Goal: Task Accomplishment & Management: Use online tool/utility

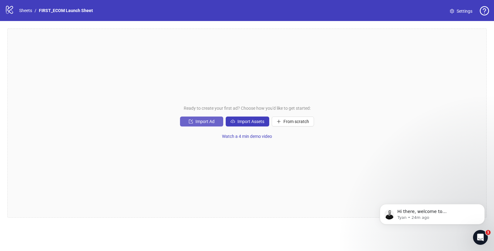
click at [199, 122] on span "Import Ad" at bounding box center [205, 121] width 19 height 5
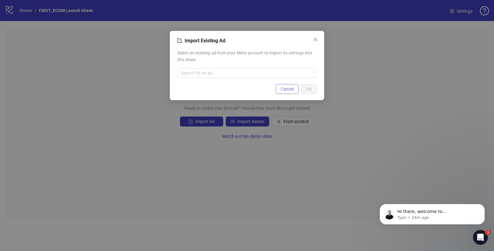
click at [292, 88] on span "Cancel" at bounding box center [287, 89] width 13 height 5
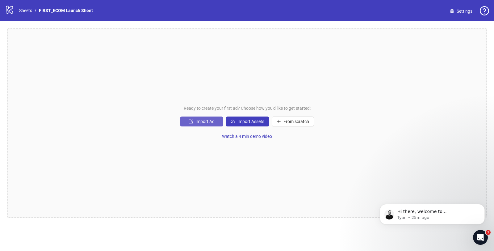
click at [198, 120] on span "Import Ad" at bounding box center [205, 121] width 19 height 5
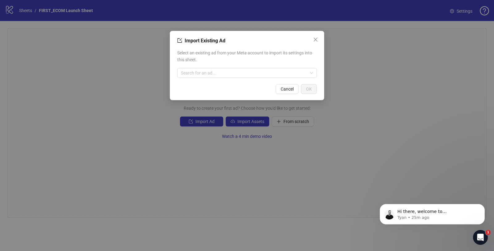
click at [205, 78] on div "Select an existing ad from your Meta account to import its settings into this s…" at bounding box center [247, 63] width 140 height 33
click at [199, 73] on input "search" at bounding box center [244, 72] width 127 height 9
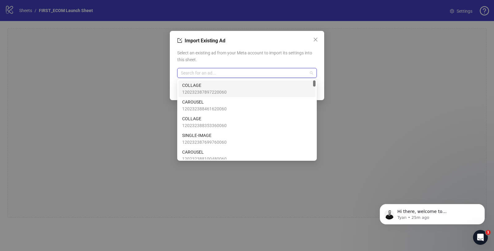
click at [230, 72] on input "search" at bounding box center [244, 72] width 127 height 9
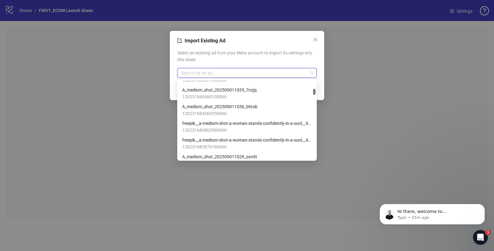
scroll to position [470, 0]
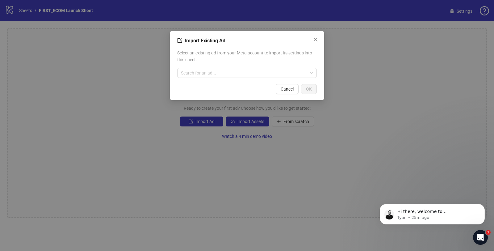
click at [281, 47] on div "Select an existing ad from your Meta account to import its settings into this s…" at bounding box center [247, 63] width 140 height 33
click at [318, 37] on icon "close" at bounding box center [315, 39] width 5 height 5
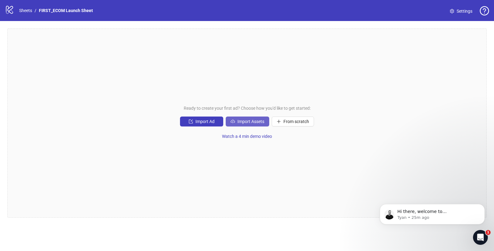
click at [258, 119] on span "Import Assets" at bounding box center [251, 121] width 27 height 5
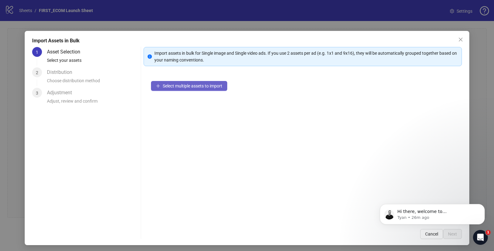
click at [165, 88] on span "Select multiple assets to import" at bounding box center [193, 85] width 60 height 5
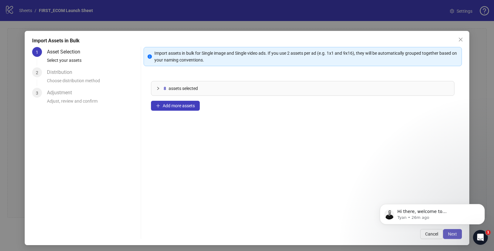
click at [448, 234] on span "Next" at bounding box center [452, 233] width 9 height 5
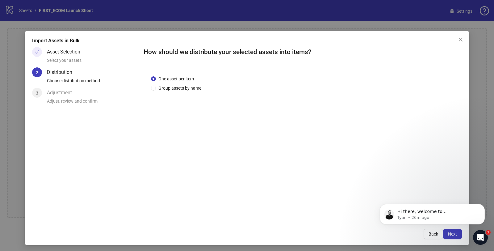
click at [448, 234] on span "Next" at bounding box center [452, 233] width 9 height 5
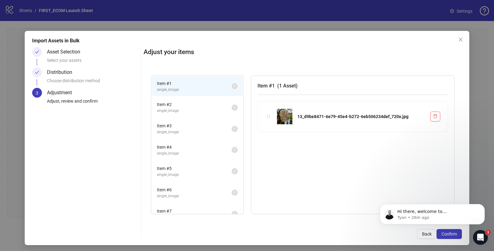
scroll to position [32, 0]
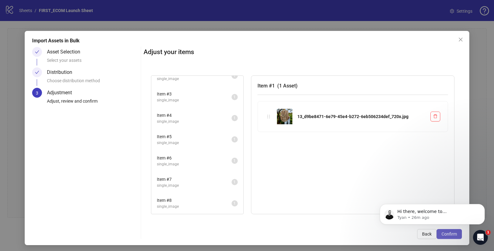
click at [449, 236] on span "Confirm" at bounding box center [449, 233] width 15 height 5
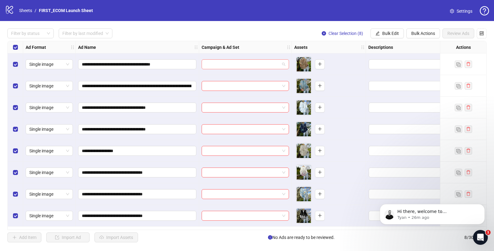
click at [248, 64] on input "search" at bounding box center [242, 64] width 74 height 9
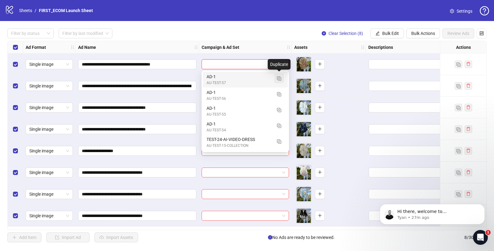
click at [279, 78] on img "button" at bounding box center [279, 78] width 4 height 4
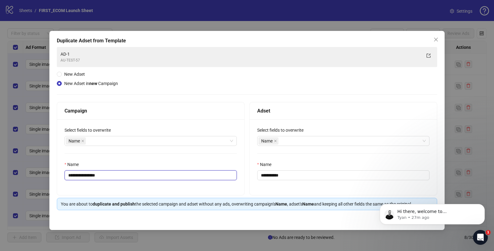
drag, startPoint x: 89, startPoint y: 175, endPoint x: 166, endPoint y: 175, distance: 76.6
click at [161, 175] on input "**********" at bounding box center [151, 175] width 172 height 10
type input "**********"
drag, startPoint x: 269, startPoint y: 176, endPoint x: 333, endPoint y: 176, distance: 64.0
click at [330, 176] on input "**********" at bounding box center [343, 175] width 172 height 10
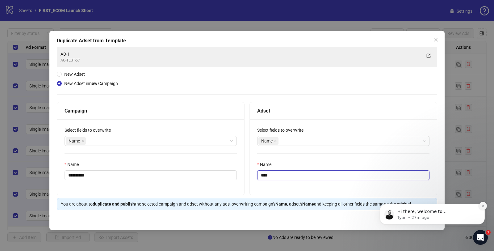
type input "****"
click at [483, 205] on icon "Dismiss notification" at bounding box center [483, 206] width 2 height 2
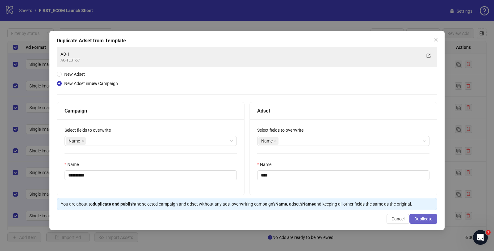
click at [421, 218] on span "Duplicate" at bounding box center [424, 218] width 18 height 5
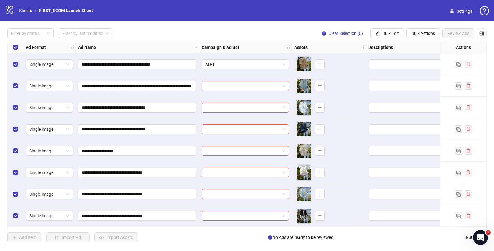
click at [239, 87] on input "search" at bounding box center [242, 85] width 74 height 9
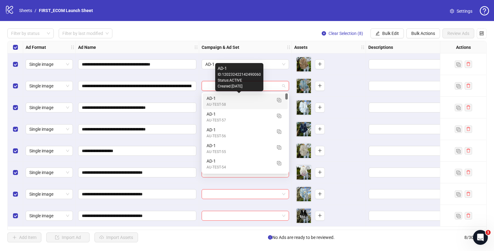
click at [232, 99] on div "AD-1" at bounding box center [239, 98] width 65 height 7
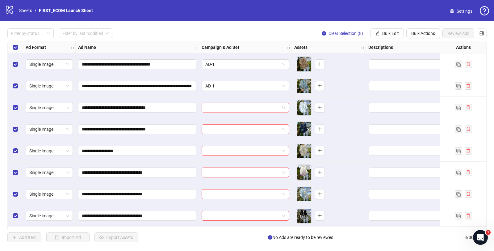
click at [226, 108] on input "search" at bounding box center [242, 107] width 74 height 9
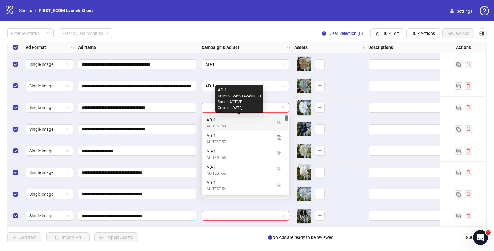
click at [220, 122] on div "AD-1" at bounding box center [239, 119] width 65 height 7
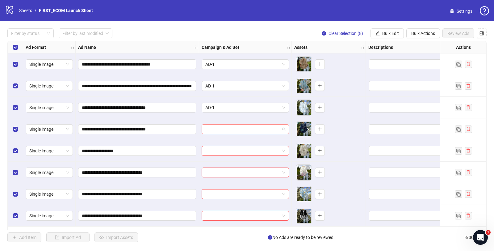
click at [218, 129] on input "search" at bounding box center [242, 129] width 74 height 9
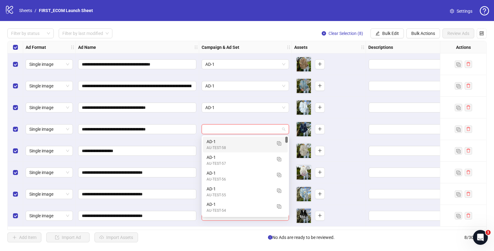
click at [217, 143] on div "AD-1" at bounding box center [239, 141] width 65 height 7
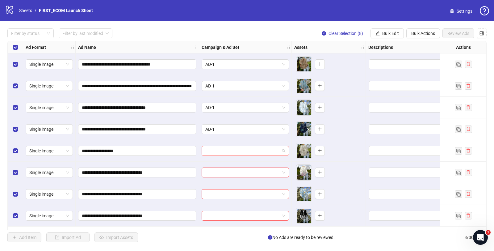
click at [218, 152] on input "search" at bounding box center [242, 150] width 74 height 9
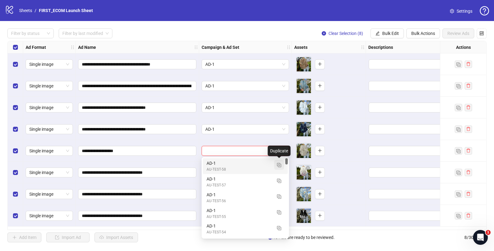
click at [280, 166] on img "button" at bounding box center [279, 165] width 4 height 4
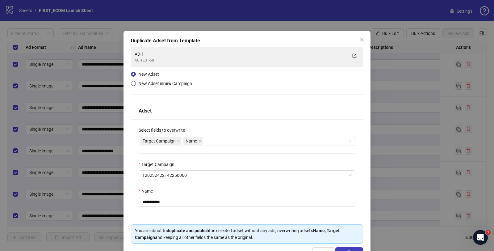
click at [156, 85] on span "New Adset in new Campaign" at bounding box center [165, 83] width 54 height 5
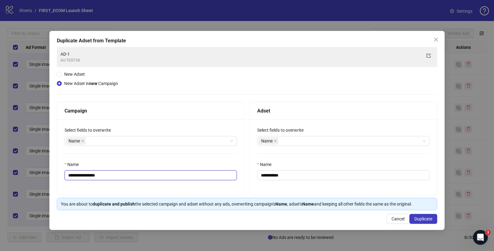
drag, startPoint x: 88, startPoint y: 174, endPoint x: 183, endPoint y: 178, distance: 95.5
click at [175, 177] on input "**********" at bounding box center [151, 175] width 172 height 10
type input "**********"
drag, startPoint x: 270, startPoint y: 174, endPoint x: 444, endPoint y: 176, distance: 174.0
click at [433, 175] on div "**********" at bounding box center [343, 157] width 187 height 76
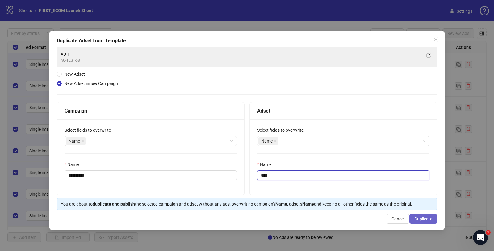
type input "****"
click at [422, 217] on span "Duplicate" at bounding box center [424, 218] width 18 height 5
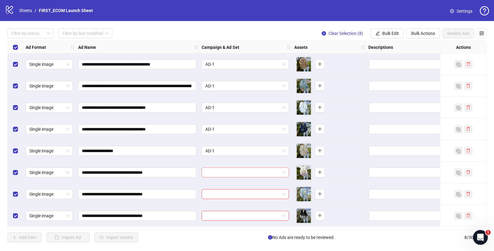
click at [217, 171] on input "search" at bounding box center [242, 172] width 74 height 9
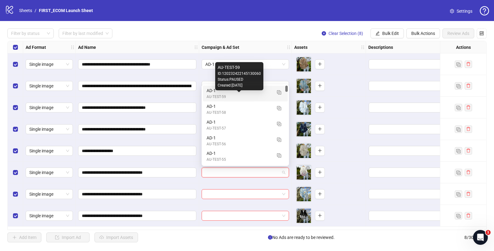
click at [239, 94] on div "AU-TEST-59" at bounding box center [239, 97] width 65 height 6
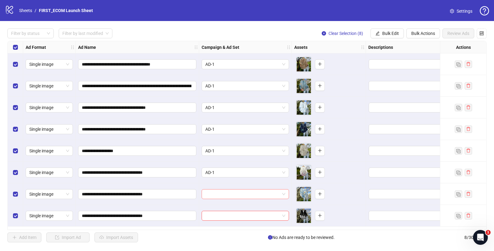
click at [218, 192] on input "search" at bounding box center [242, 193] width 74 height 9
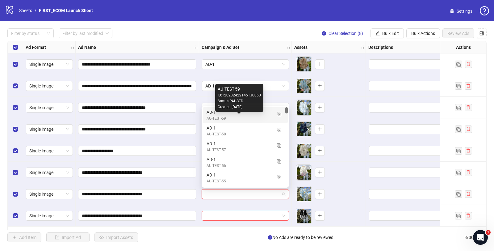
click at [224, 116] on div "AU-TEST-59" at bounding box center [239, 119] width 65 height 6
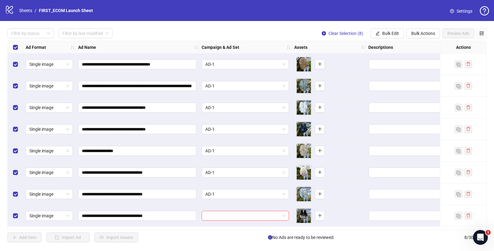
click at [212, 221] on div at bounding box center [245, 216] width 93 height 22
click at [212, 218] on input "search" at bounding box center [242, 215] width 74 height 9
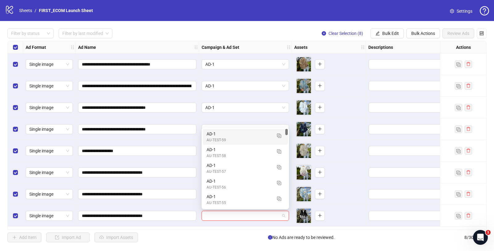
click at [239, 144] on div "Created: [DATE]" at bounding box center [239, 144] width 0 height 0
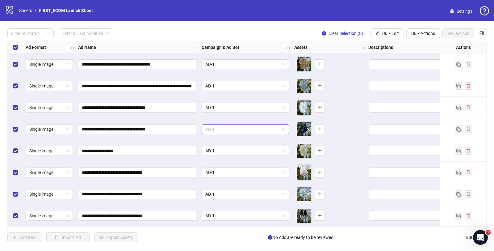
click at [278, 128] on span "AD-1" at bounding box center [245, 129] width 80 height 9
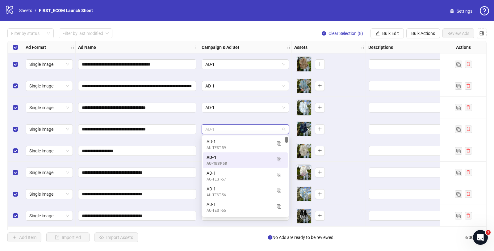
click at [277, 128] on span "AD-1" at bounding box center [245, 129] width 80 height 9
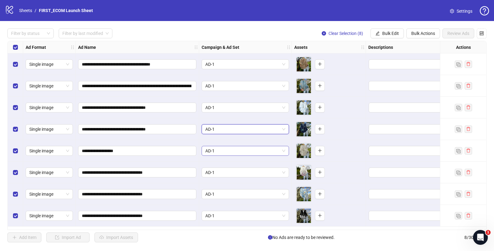
click at [258, 148] on span "AD-1" at bounding box center [245, 150] width 80 height 9
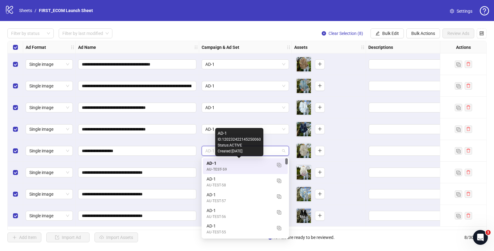
click at [244, 163] on div "AD-1" at bounding box center [239, 163] width 65 height 7
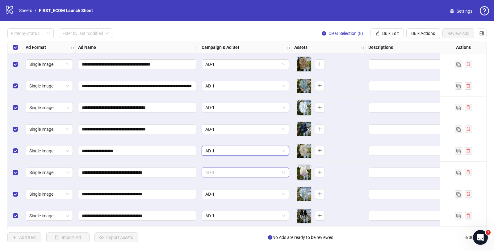
click at [235, 173] on span "AD-1" at bounding box center [245, 172] width 80 height 9
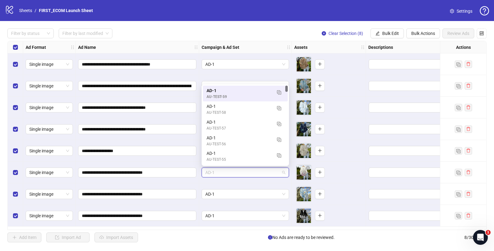
click at [235, 173] on span "AD-1" at bounding box center [245, 172] width 80 height 9
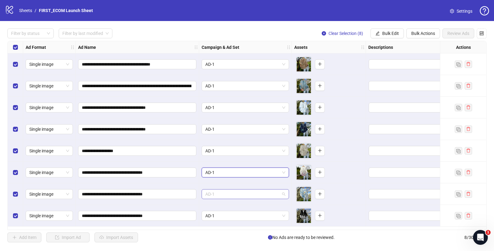
click at [225, 192] on span "AD-1" at bounding box center [245, 193] width 80 height 9
click at [222, 218] on span "AD-1" at bounding box center [245, 215] width 80 height 9
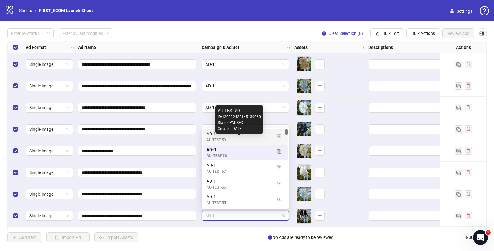
click at [240, 137] on div "AU-TEST-59" at bounding box center [239, 140] width 65 height 6
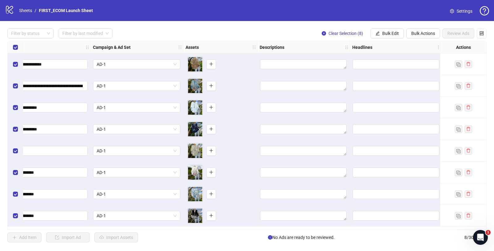
scroll to position [0, 138]
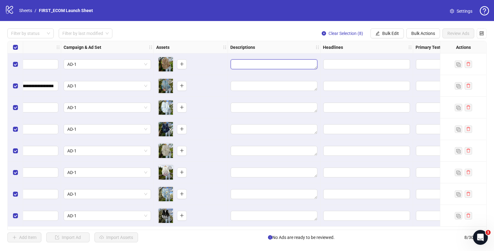
click at [267, 63] on textarea "Edit values" at bounding box center [274, 64] width 87 height 10
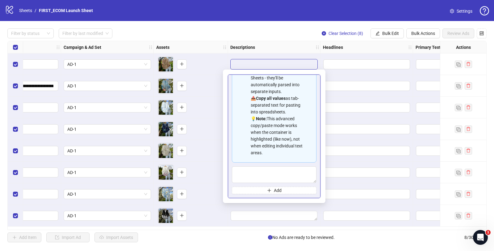
scroll to position [55, 0]
click at [278, 121] on div "📋 Paste multiple values from Excel/Google Sheets - they'll be automatically par…" at bounding box center [277, 108] width 52 height 95
click at [273, 58] on div at bounding box center [274, 64] width 93 height 22
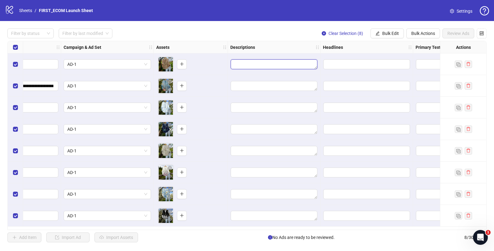
click at [267, 62] on textarea "Edit values" at bounding box center [274, 64] width 87 height 10
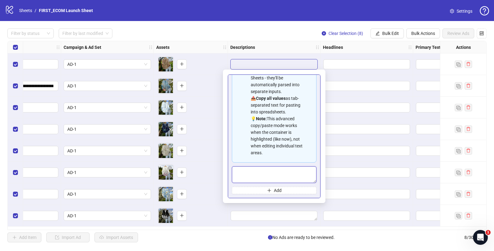
click at [255, 174] on textarea "Multi-text input container - paste or copy values" at bounding box center [274, 174] width 85 height 17
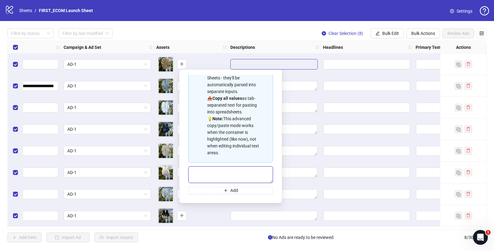
scroll to position [0, 208]
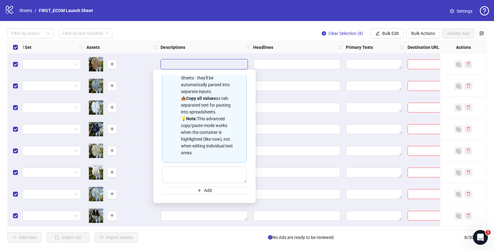
click at [358, 66] on div "**********" at bounding box center [247, 135] width 480 height 189
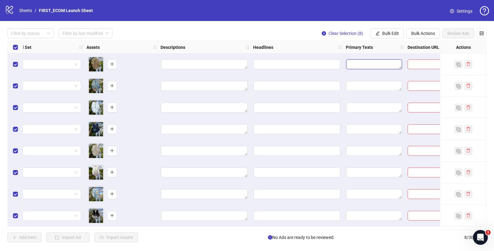
click at [361, 65] on textarea "Edit values" at bounding box center [374, 64] width 56 height 10
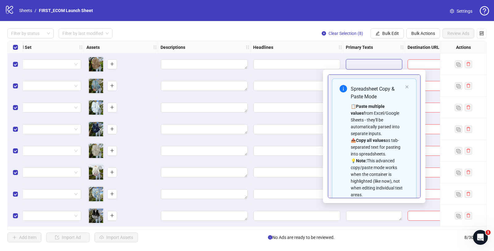
scroll to position [56, 0]
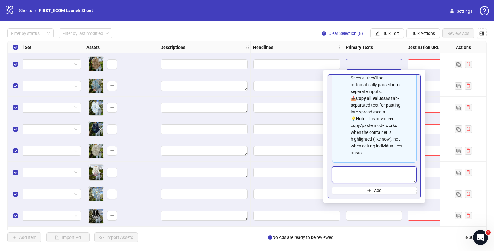
click at [353, 177] on textarea "Multi-text input container - paste or copy values" at bounding box center [374, 174] width 85 height 17
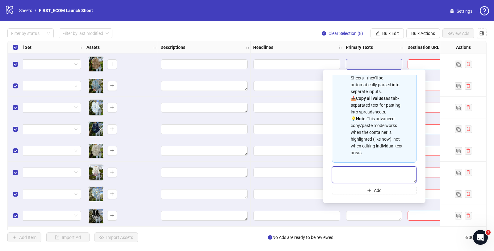
paste textarea "**********"
type textarea "**********"
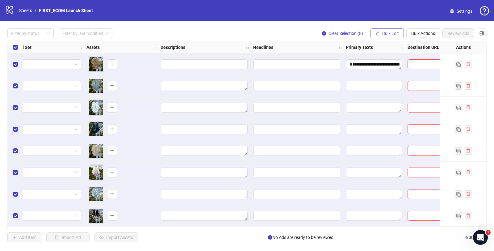
click at [386, 32] on span "Bulk Edit" at bounding box center [391, 33] width 17 height 5
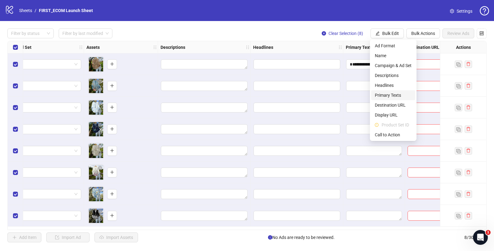
click at [387, 96] on span "Primary Texts" at bounding box center [393, 95] width 37 height 7
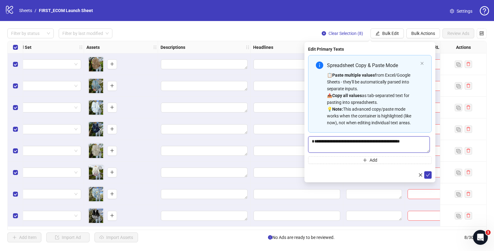
click at [339, 141] on textarea "**********" at bounding box center [369, 144] width 122 height 16
paste textarea "**********"
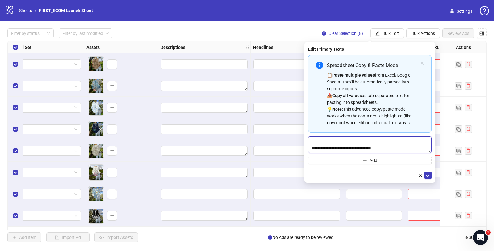
scroll to position [48, 0]
type textarea "**********"
click at [430, 175] on icon "check" at bounding box center [428, 175] width 4 height 4
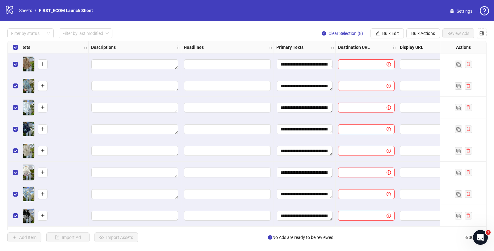
scroll to position [0, 278]
click at [199, 63] on input "Edit values" at bounding box center [226, 64] width 87 height 10
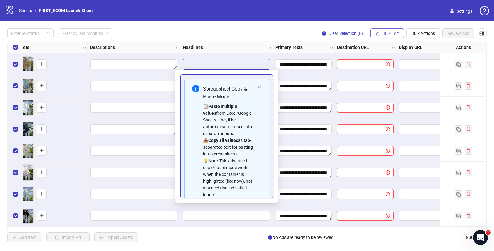
click at [383, 34] on span "Bulk Edit" at bounding box center [391, 33] width 17 height 5
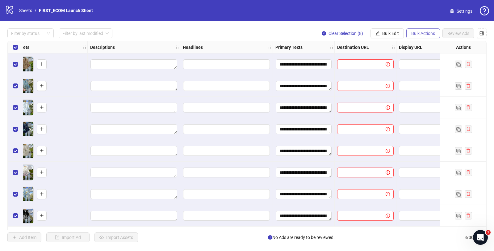
click at [423, 35] on span "Bulk Actions" at bounding box center [424, 33] width 24 height 5
click at [386, 35] on span "Bulk Edit" at bounding box center [391, 33] width 17 height 5
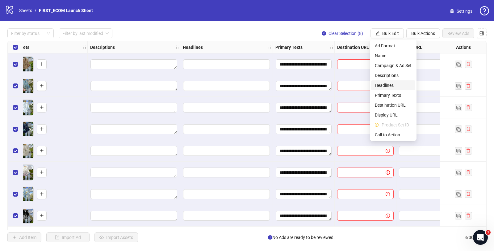
click at [387, 84] on span "Headlines" at bounding box center [393, 85] width 37 height 7
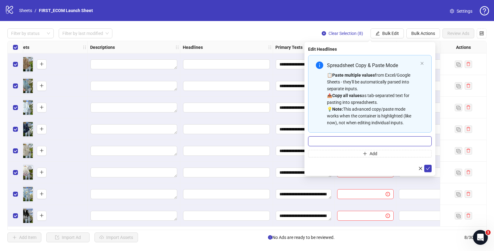
click at [336, 141] on input "Multi-input container - paste or copy values" at bounding box center [370, 141] width 124 height 10
type input "**********"
click at [427, 168] on icon "check" at bounding box center [428, 168] width 4 height 3
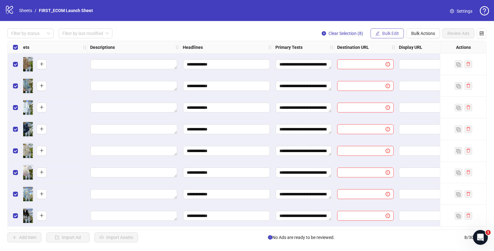
click at [383, 33] on span "Bulk Edit" at bounding box center [391, 33] width 17 height 5
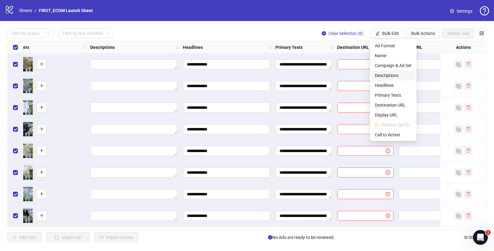
click at [387, 74] on span "Descriptions" at bounding box center [393, 75] width 37 height 7
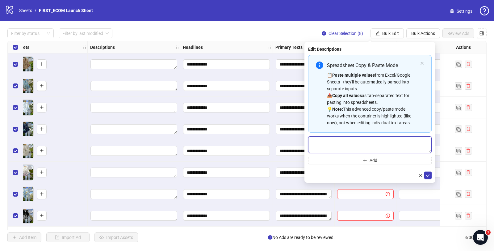
click at [343, 146] on textarea "Multi-text input container - paste or copy values" at bounding box center [370, 144] width 124 height 17
click at [323, 141] on textarea "**********" at bounding box center [370, 144] width 124 height 17
click at [351, 143] on textarea "**********" at bounding box center [370, 144] width 124 height 17
click at [322, 141] on textarea "**********" at bounding box center [370, 144] width 124 height 17
click at [351, 145] on textarea "**********" at bounding box center [370, 144] width 124 height 17
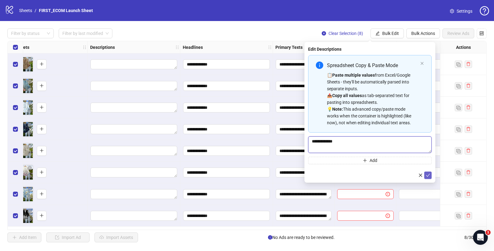
type textarea "**********"
click at [428, 176] on icon "check" at bounding box center [428, 175] width 4 height 3
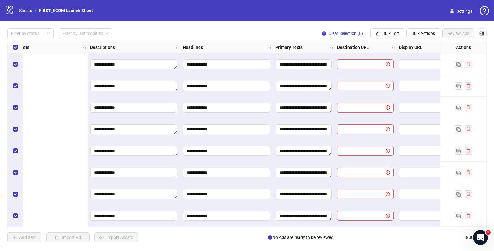
scroll to position [0, 453]
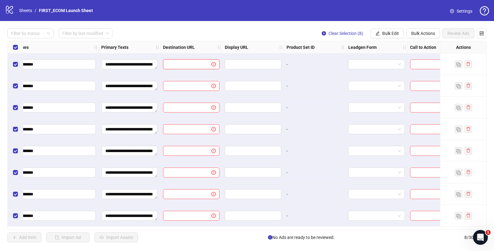
click at [195, 64] on input "text" at bounding box center [185, 64] width 36 height 7
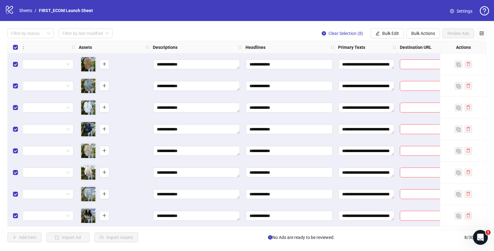
scroll to position [0, 239]
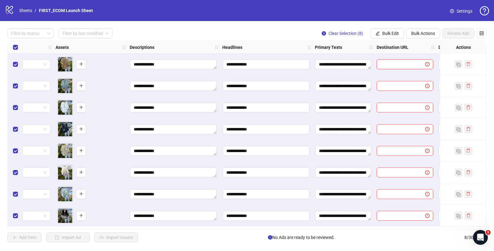
click at [392, 64] on input "text" at bounding box center [399, 64] width 36 height 7
click at [392, 33] on span "Bulk Edit" at bounding box center [391, 33] width 17 height 5
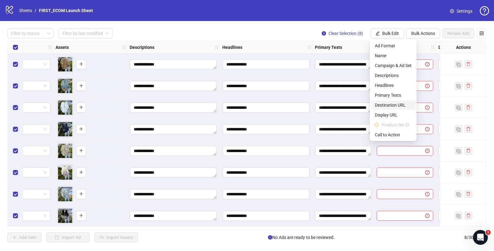
click at [386, 106] on span "Destination URL" at bounding box center [393, 105] width 37 height 7
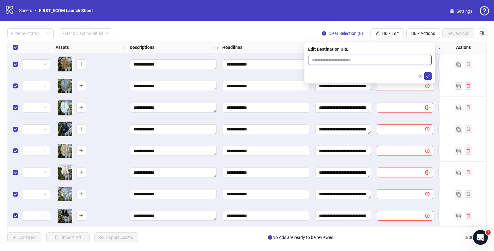
click at [343, 59] on input "text" at bounding box center [367, 60] width 111 height 7
paste input "**********"
type input "**********"
click at [427, 76] on icon "check" at bounding box center [428, 76] width 4 height 4
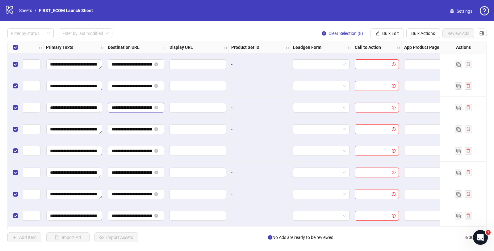
scroll to position [0, 512]
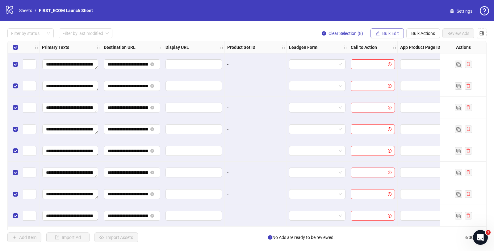
click at [387, 33] on span "Bulk Edit" at bounding box center [391, 33] width 17 height 5
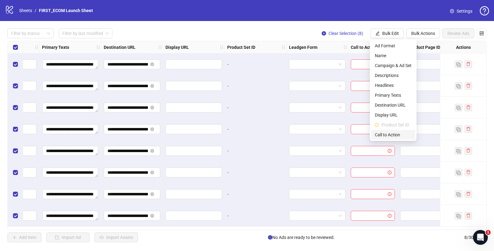
click at [382, 135] on span "Call to Action" at bounding box center [393, 134] width 37 height 7
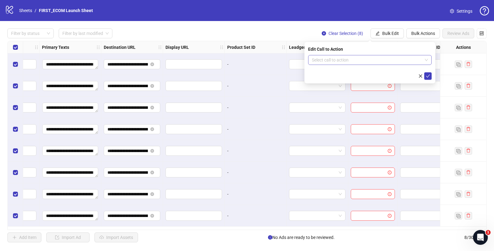
click at [348, 60] on input "search" at bounding box center [367, 59] width 111 height 9
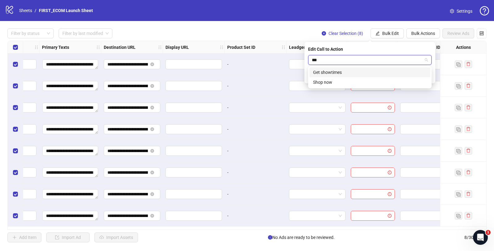
type input "****"
click at [326, 73] on div "Shop now" at bounding box center [370, 72] width 114 height 7
click at [429, 75] on icon "check" at bounding box center [428, 75] width 4 height 3
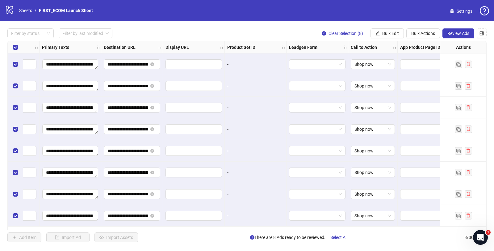
scroll to position [0, 531]
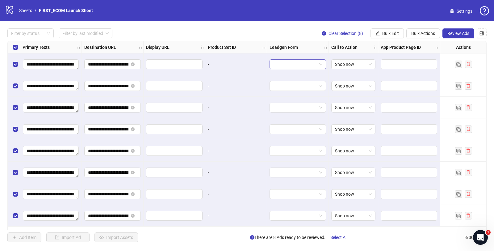
click at [304, 64] on input "search" at bounding box center [295, 64] width 44 height 9
click at [460, 34] on span "Review Ads" at bounding box center [459, 33] width 22 height 5
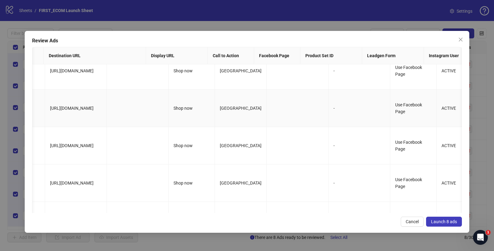
scroll to position [0, 0]
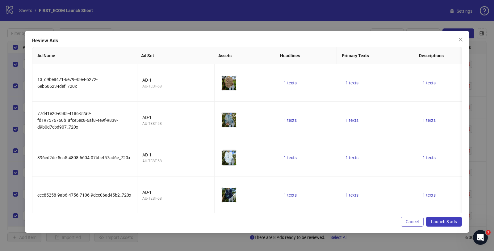
click at [410, 222] on span "Cancel" at bounding box center [412, 221] width 13 height 5
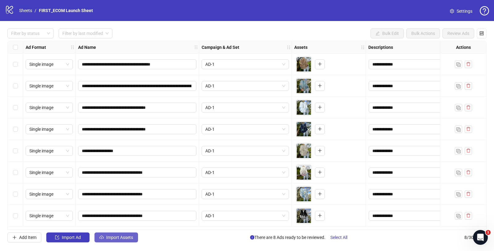
click at [124, 240] on button "Import Assets" at bounding box center [117, 237] width 44 height 10
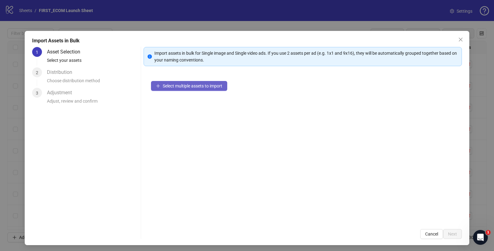
click at [151, 86] on button "Select multiple assets to import" at bounding box center [189, 86] width 76 height 10
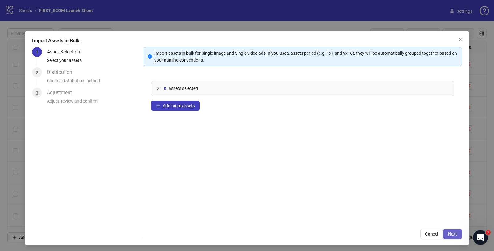
click at [448, 234] on span "Next" at bounding box center [452, 233] width 9 height 5
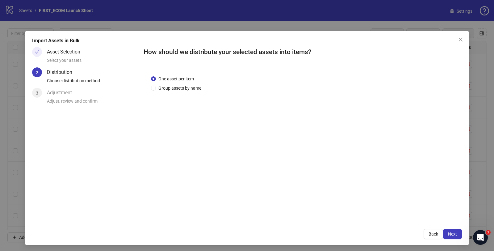
click at [448, 234] on span "Next" at bounding box center [452, 233] width 9 height 5
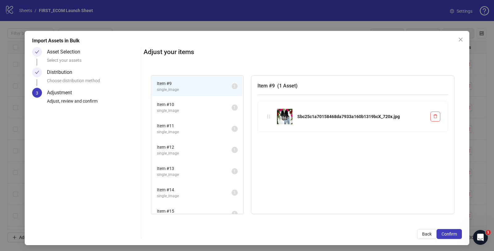
click at [446, 234] on span "Confirm" at bounding box center [449, 233] width 15 height 5
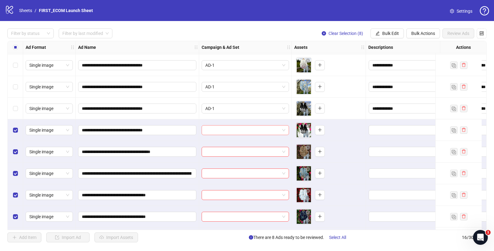
click at [248, 128] on input "search" at bounding box center [242, 129] width 74 height 9
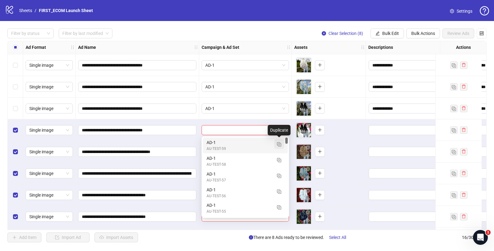
click at [279, 145] on img "button" at bounding box center [279, 144] width 4 height 4
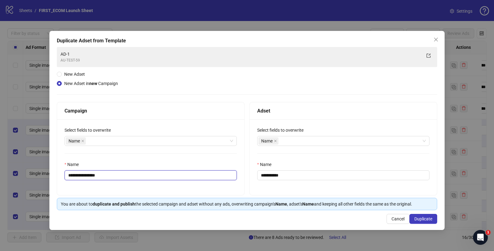
drag, startPoint x: 86, startPoint y: 175, endPoint x: 151, endPoint y: 175, distance: 64.6
click at [147, 175] on input "**********" at bounding box center [151, 175] width 172 height 10
type input "**********"
drag, startPoint x: 269, startPoint y: 176, endPoint x: 369, endPoint y: 182, distance: 99.6
click at [365, 181] on div "**********" at bounding box center [343, 157] width 187 height 76
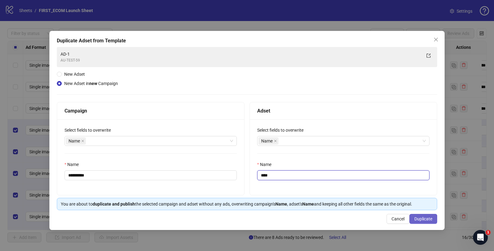
type input "****"
click at [421, 219] on span "Duplicate" at bounding box center [424, 218] width 18 height 5
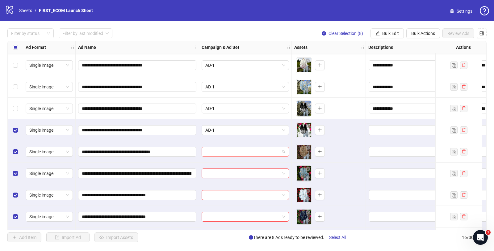
click at [222, 151] on input "search" at bounding box center [242, 151] width 74 height 9
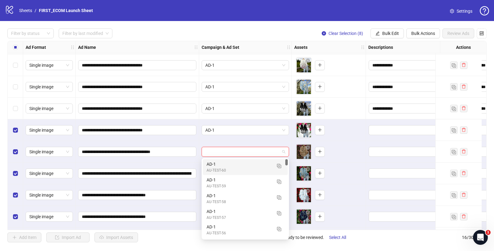
click at [223, 168] on div "AU-TEST-60" at bounding box center [239, 170] width 65 height 6
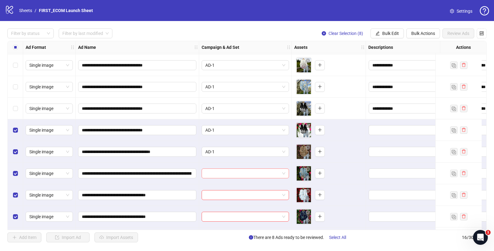
click at [219, 176] on input "search" at bounding box center [242, 173] width 74 height 9
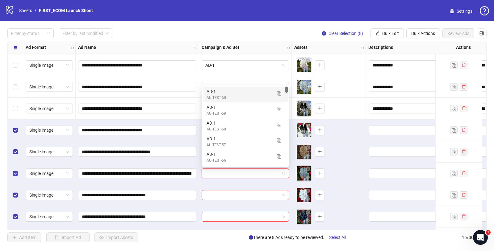
click at [231, 92] on div "AD-1" at bounding box center [239, 91] width 65 height 7
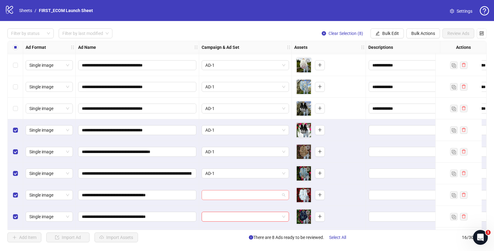
click at [218, 194] on input "search" at bounding box center [242, 194] width 74 height 9
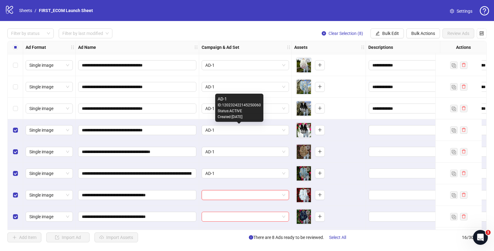
click at [226, 111] on div "Status: ACTIVE" at bounding box center [239, 111] width 43 height 6
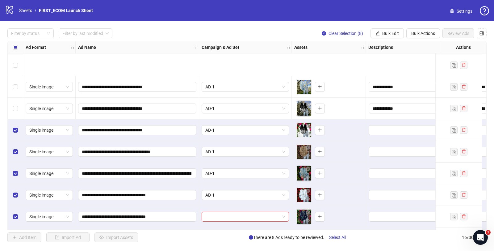
scroll to position [172, 0]
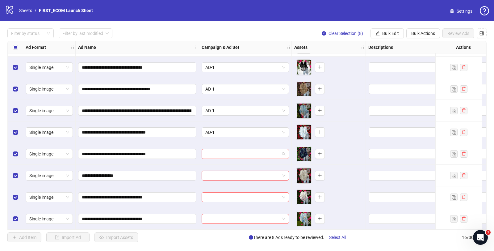
click at [230, 150] on input "search" at bounding box center [242, 153] width 74 height 9
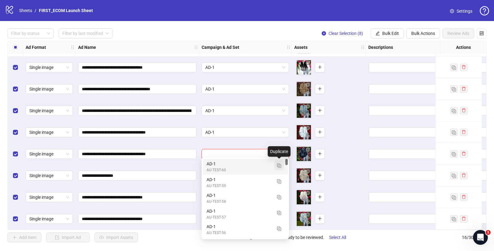
click at [279, 167] on img "button" at bounding box center [279, 165] width 4 height 4
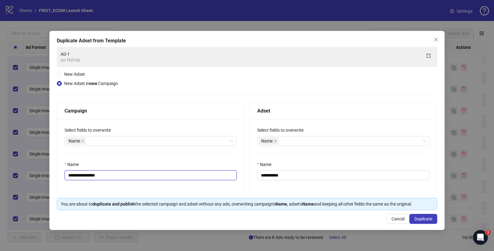
drag, startPoint x: 88, startPoint y: 175, endPoint x: 247, endPoint y: 175, distance: 158.8
click at [239, 175] on div "**********" at bounding box center [150, 157] width 187 height 76
type input "**********"
drag, startPoint x: 270, startPoint y: 175, endPoint x: 403, endPoint y: 177, distance: 132.6
click at [401, 177] on input "**********" at bounding box center [343, 175] width 172 height 10
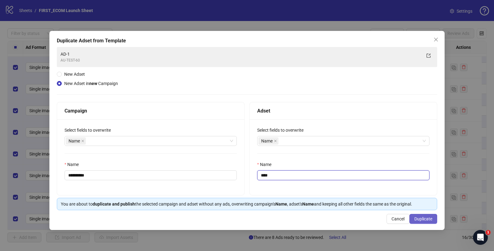
type input "****"
click at [419, 219] on span "Duplicate" at bounding box center [424, 218] width 18 height 5
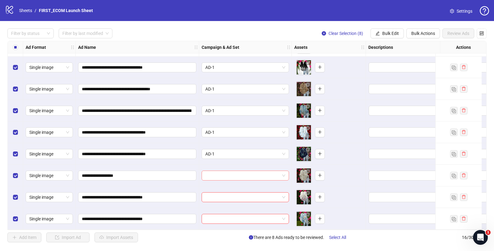
click at [240, 175] on input "search" at bounding box center [242, 175] width 74 height 9
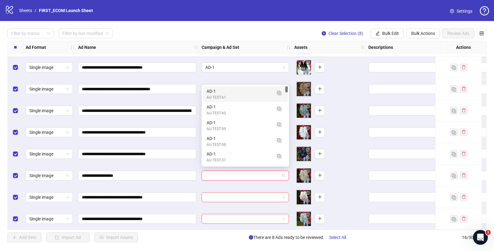
click at [210, 91] on div "AD-1" at bounding box center [239, 91] width 65 height 7
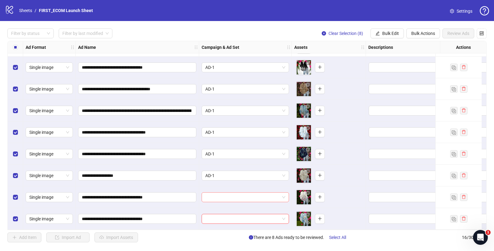
click at [213, 196] on input "search" at bounding box center [242, 196] width 74 height 9
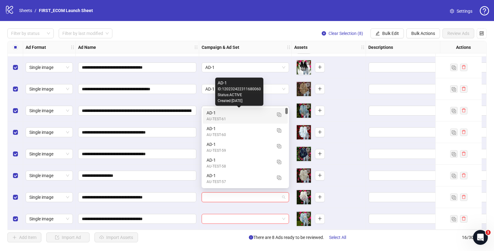
click at [209, 113] on div "AD-1" at bounding box center [239, 112] width 65 height 7
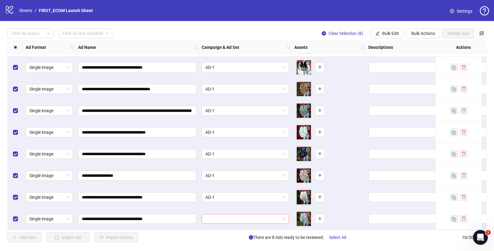
click at [207, 218] on input "search" at bounding box center [242, 218] width 74 height 9
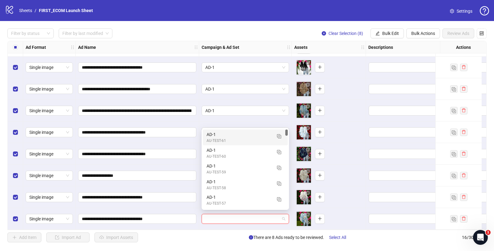
click at [208, 135] on div "AD-1" at bounding box center [239, 134] width 65 height 7
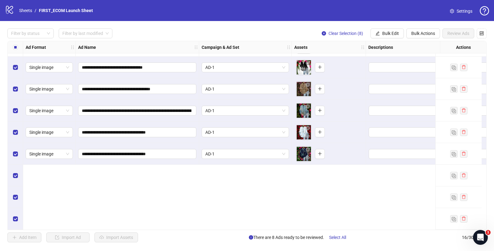
scroll to position [65, 0]
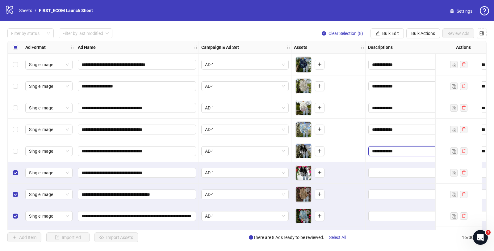
drag, startPoint x: 405, startPoint y: 151, endPoint x: 344, endPoint y: 151, distance: 61.2
click at [421, 32] on span "Bulk Actions" at bounding box center [424, 33] width 24 height 5
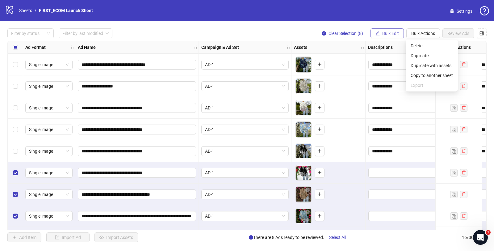
click at [384, 30] on button "Bulk Edit" at bounding box center [387, 33] width 33 height 10
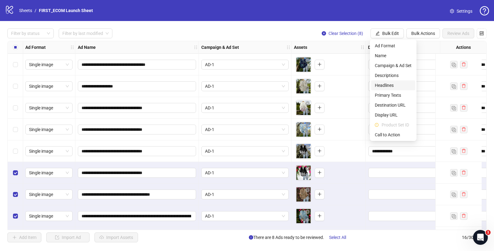
click at [399, 83] on span "Headlines" at bounding box center [393, 85] width 37 height 7
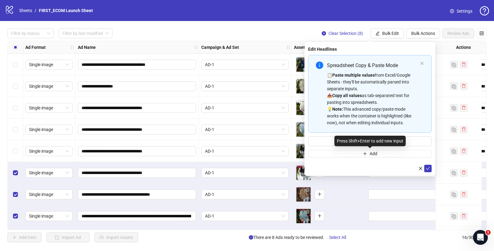
click at [340, 142] on div "Press Shift+Enter to add new input" at bounding box center [370, 141] width 71 height 11
click at [312, 142] on input "Multi-input container - paste or copy values" at bounding box center [370, 141] width 124 height 10
paste input "**********"
type input "**********"
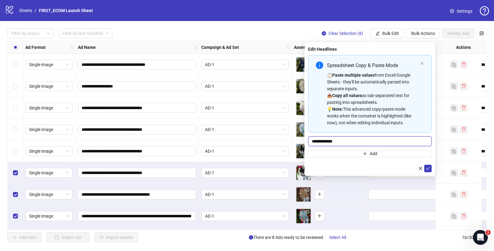
click at [343, 142] on input "**********" at bounding box center [370, 141] width 124 height 10
click at [343, 142] on input "Multi-input container - paste or copy values" at bounding box center [370, 141] width 124 height 10
type input "**********"
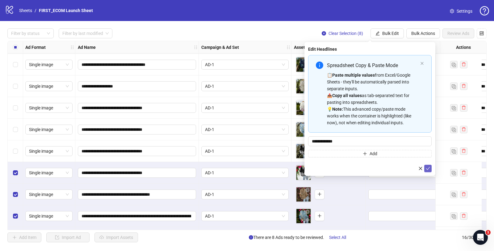
click at [429, 167] on icon "check" at bounding box center [428, 168] width 4 height 4
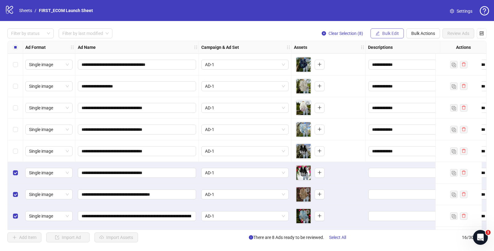
click at [388, 30] on button "Bulk Edit" at bounding box center [387, 33] width 33 height 10
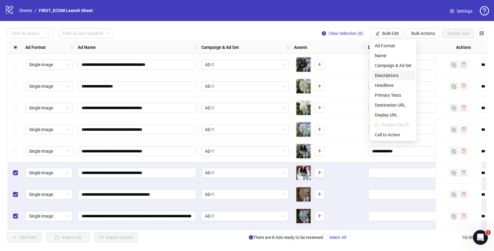
click at [387, 76] on span "Descriptions" at bounding box center [393, 75] width 37 height 7
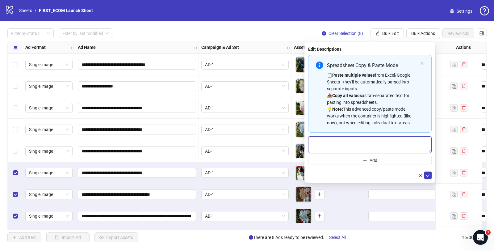
click at [342, 142] on textarea "Multi-text input container - paste or copy values" at bounding box center [370, 144] width 124 height 17
click at [342, 143] on textarea "Multi-text input container - paste or copy values" at bounding box center [370, 144] width 124 height 17
paste textarea "**********"
type textarea "**********"
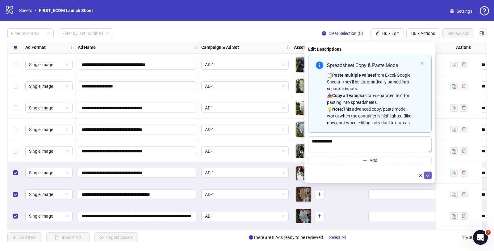
click at [427, 175] on icon "check" at bounding box center [428, 175] width 4 height 3
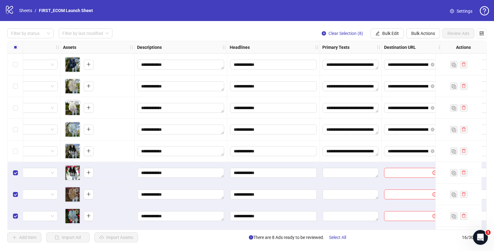
scroll to position [65, 266]
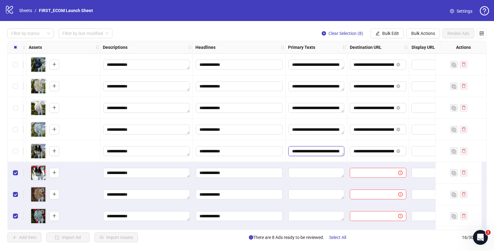
click at [316, 153] on textarea "**********" at bounding box center [317, 151] width 56 height 10
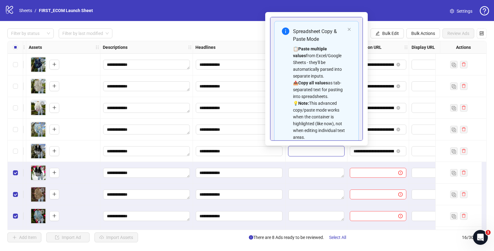
click at [316, 153] on textarea "**********" at bounding box center [317, 151] width 56 height 10
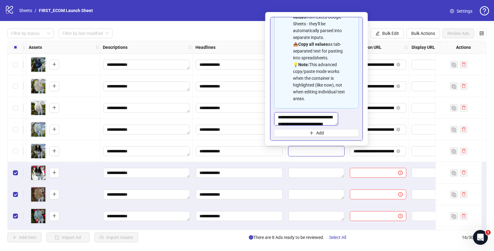
click at [332, 115] on textarea "**********" at bounding box center [306, 118] width 64 height 13
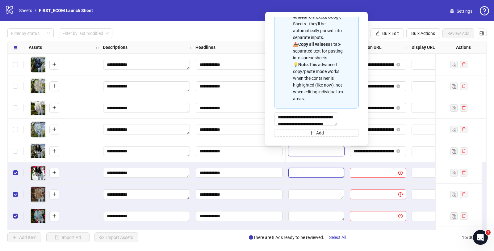
click at [302, 174] on textarea "Edit values" at bounding box center [317, 173] width 56 height 10
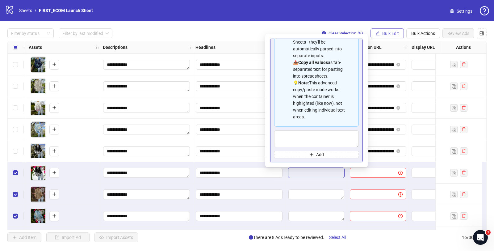
click at [387, 34] on span "Bulk Edit" at bounding box center [391, 33] width 17 height 5
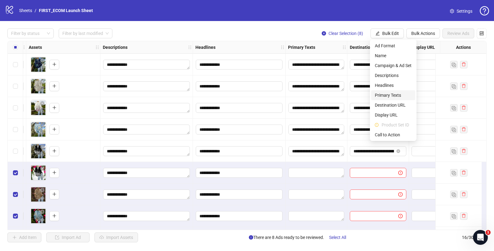
click at [388, 97] on span "Primary Texts" at bounding box center [393, 95] width 37 height 7
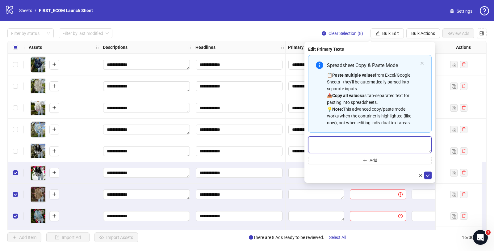
click at [348, 144] on textarea "Multi-text input container - paste or copy values" at bounding box center [370, 144] width 124 height 17
paste textarea "**********"
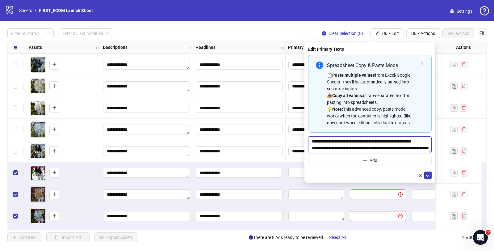
scroll to position [46, 0]
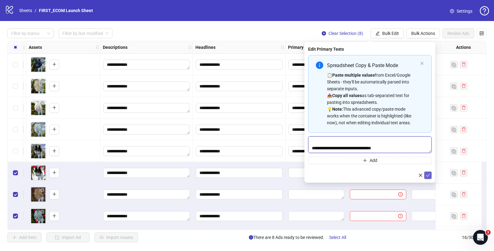
type textarea "**********"
click at [429, 174] on icon "check" at bounding box center [428, 175] width 4 height 4
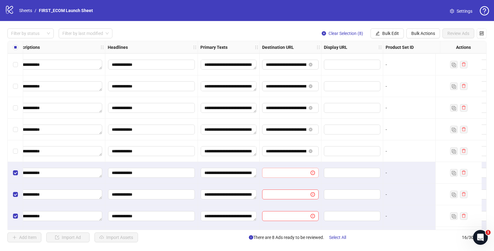
scroll to position [65, 356]
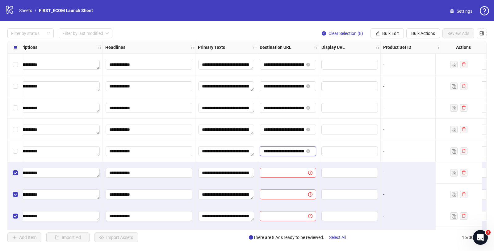
click at [294, 151] on input "**********" at bounding box center [284, 151] width 40 height 7
click at [390, 30] on button "Bulk Edit" at bounding box center [387, 33] width 33 height 10
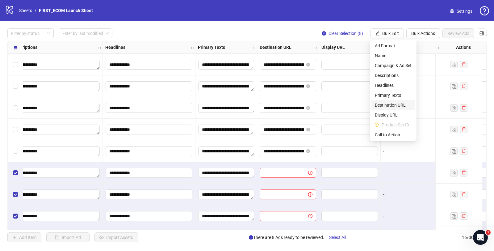
click at [380, 105] on span "Destination URL" at bounding box center [393, 105] width 37 height 7
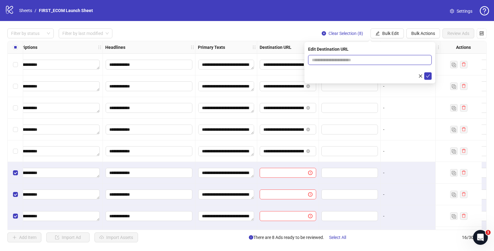
click at [333, 60] on input "text" at bounding box center [367, 60] width 111 height 7
paste input "**********"
type input "**********"
click at [429, 77] on icon "check" at bounding box center [428, 76] width 4 height 4
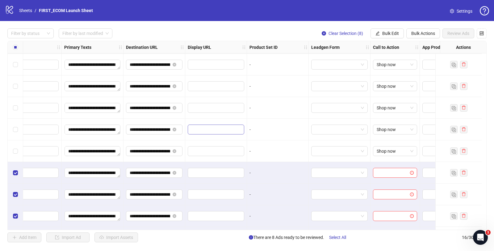
scroll to position [65, 497]
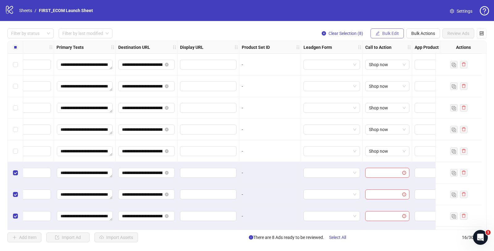
click at [390, 35] on span "Bulk Edit" at bounding box center [391, 33] width 17 height 5
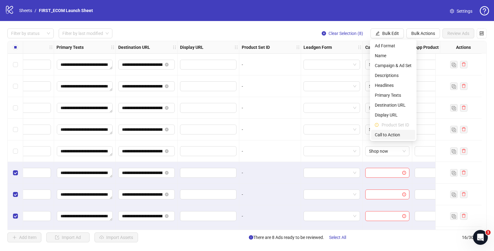
click at [387, 134] on span "Call to Action" at bounding box center [393, 134] width 37 height 7
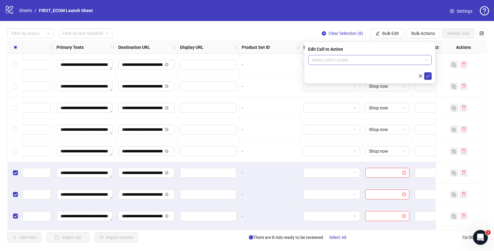
click at [350, 58] on input "search" at bounding box center [367, 59] width 111 height 9
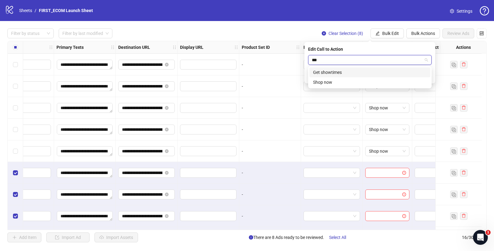
type input "****"
click at [326, 69] on div "Shop now" at bounding box center [370, 72] width 114 height 7
click at [428, 74] on icon "check" at bounding box center [428, 76] width 4 height 4
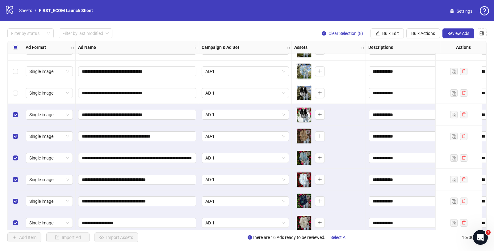
scroll to position [172, 0]
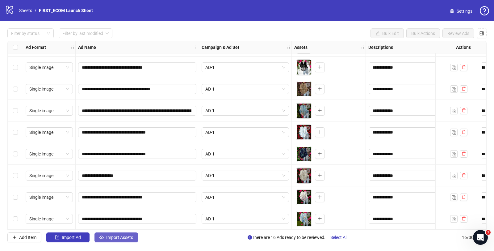
click at [109, 236] on span "Import Assets" at bounding box center [119, 237] width 27 height 5
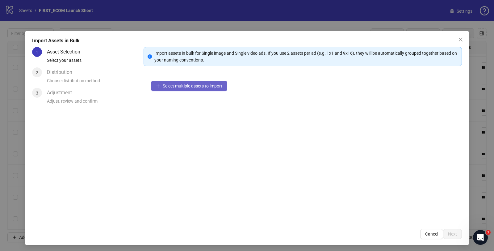
click at [172, 84] on span "Select multiple assets to import" at bounding box center [193, 85] width 60 height 5
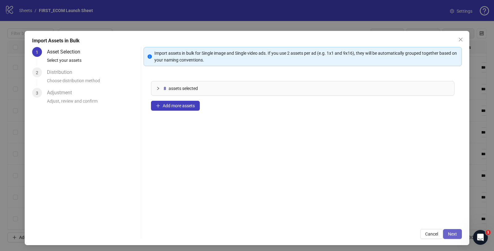
click at [448, 230] on button "Next" at bounding box center [452, 234] width 19 height 10
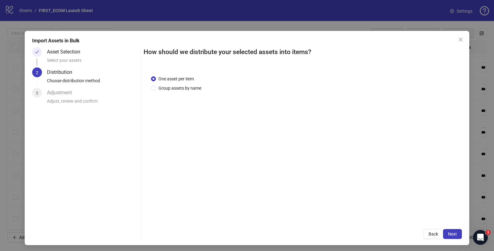
click at [448, 230] on button "Next" at bounding box center [452, 234] width 19 height 10
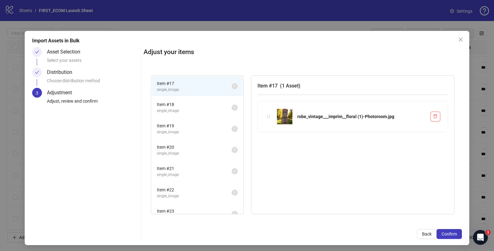
scroll to position [32, 0]
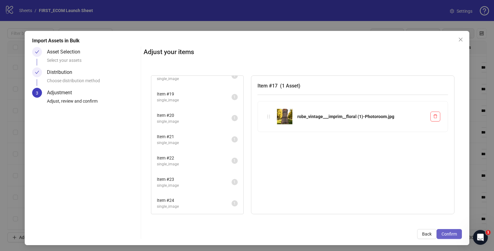
click at [449, 235] on span "Confirm" at bounding box center [449, 233] width 15 height 5
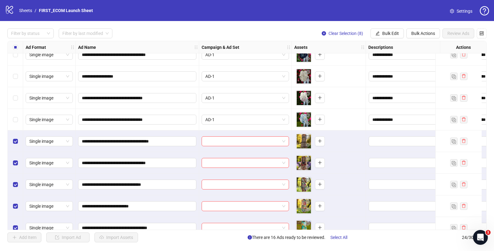
scroll to position [269, 0]
click at [262, 139] on input "search" at bounding box center [242, 141] width 74 height 9
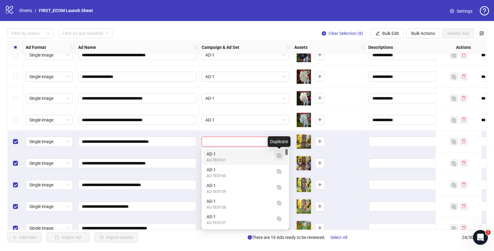
click at [279, 157] on img "button" at bounding box center [279, 156] width 4 height 4
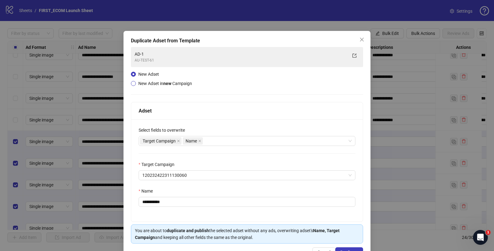
click at [138, 81] on span "New Adset in new Campaign" at bounding box center [165, 83] width 54 height 5
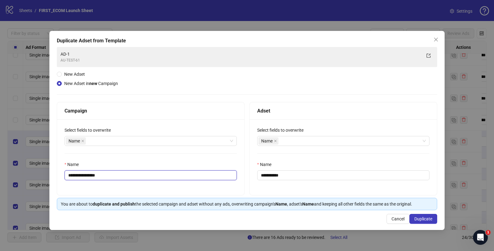
drag, startPoint x: 89, startPoint y: 172, endPoint x: 223, endPoint y: 173, distance: 134.4
click at [222, 173] on input "**********" at bounding box center [151, 175] width 172 height 10
type input "**********"
drag, startPoint x: 269, startPoint y: 175, endPoint x: 426, endPoint y: 199, distance: 159.1
click at [416, 195] on div "**********" at bounding box center [344, 148] width 188 height 93
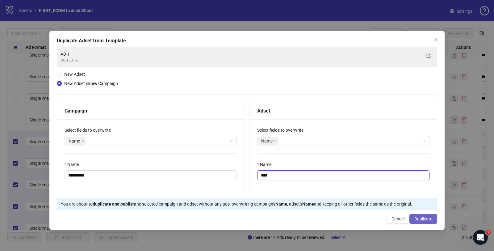
type input "****"
click at [421, 219] on span "Duplicate" at bounding box center [424, 218] width 18 height 5
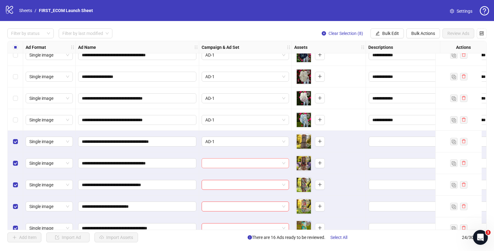
click at [236, 162] on input "search" at bounding box center [242, 163] width 74 height 9
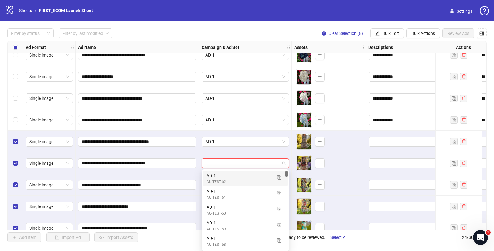
click at [218, 182] on div "AU-TEST-62" at bounding box center [239, 182] width 65 height 6
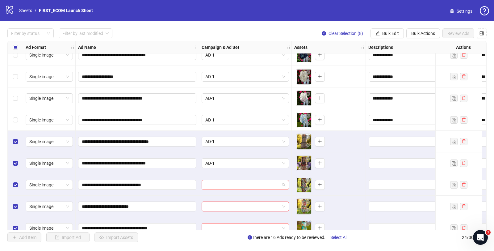
click at [209, 185] on input "search" at bounding box center [242, 184] width 74 height 9
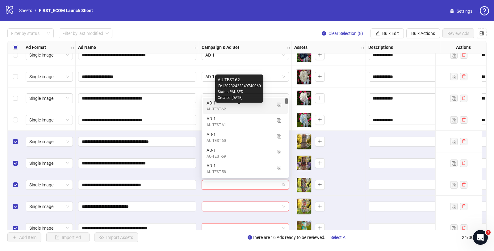
click at [236, 105] on div "AD-1" at bounding box center [239, 102] width 65 height 7
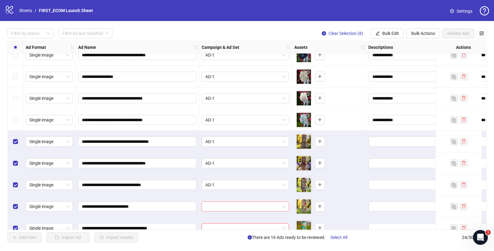
click at [218, 209] on input "search" at bounding box center [242, 206] width 74 height 9
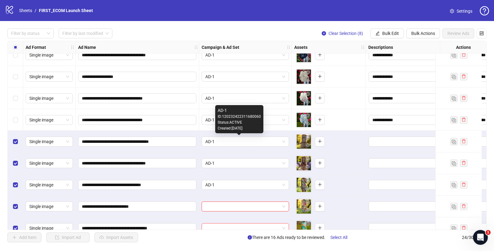
click at [235, 127] on div "Created: [DATE]" at bounding box center [239, 128] width 43 height 6
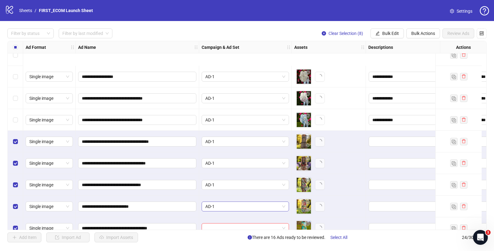
scroll to position [316, 0]
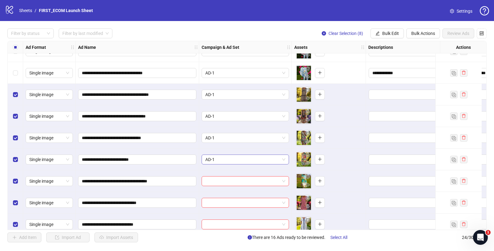
click at [220, 157] on span "AD-1" at bounding box center [245, 159] width 80 height 9
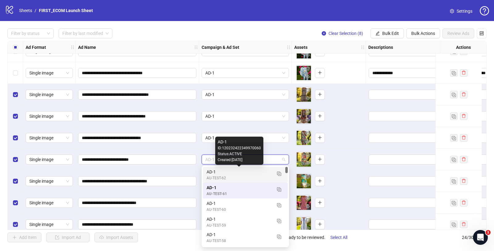
click at [217, 172] on div "AD-1" at bounding box center [239, 171] width 65 height 7
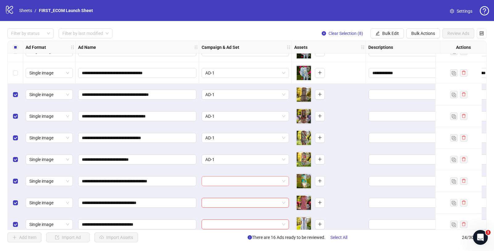
click at [223, 180] on input "search" at bounding box center [242, 180] width 74 height 9
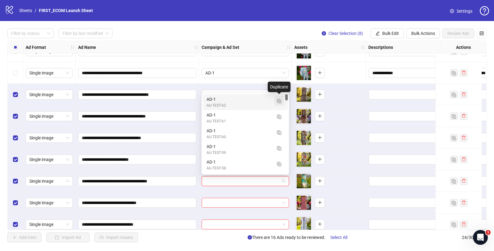
click at [279, 99] on img "button" at bounding box center [279, 101] width 4 height 4
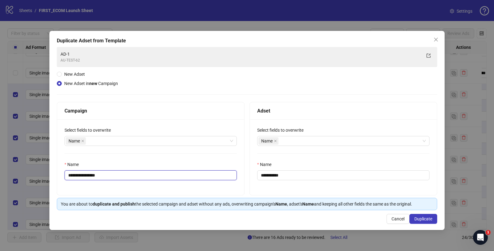
drag, startPoint x: 88, startPoint y: 174, endPoint x: 196, endPoint y: 176, distance: 107.9
click at [189, 175] on input "**********" at bounding box center [151, 175] width 172 height 10
type input "**********"
drag, startPoint x: 270, startPoint y: 175, endPoint x: 373, endPoint y: 189, distance: 103.6
click at [363, 185] on div "**********" at bounding box center [343, 157] width 187 height 76
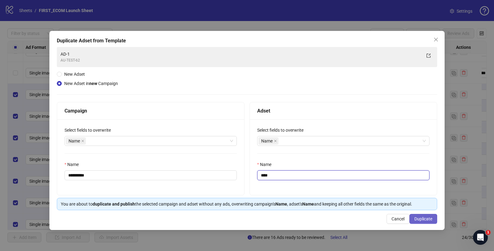
type input "****"
click at [429, 219] on span "Duplicate" at bounding box center [424, 218] width 18 height 5
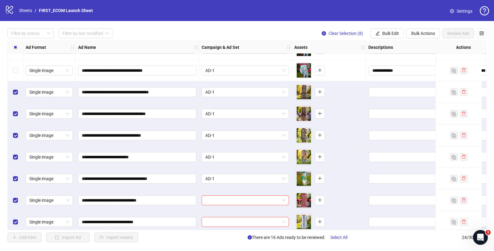
scroll to position [345, 0]
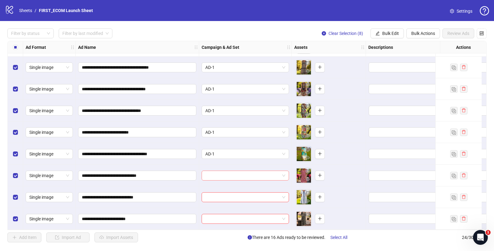
click at [233, 173] on input "search" at bounding box center [242, 175] width 74 height 9
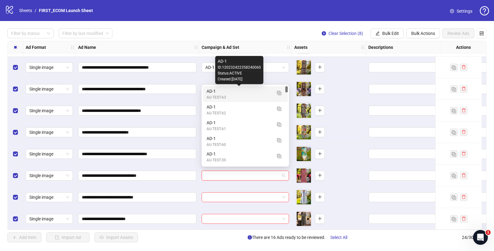
click at [238, 94] on div "AD-1" at bounding box center [239, 91] width 65 height 7
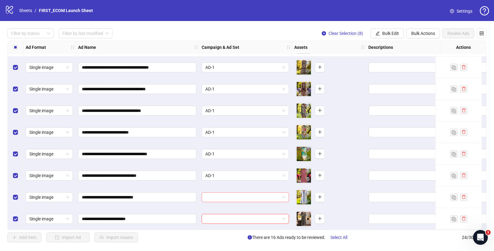
click at [211, 195] on input "search" at bounding box center [242, 196] width 74 height 9
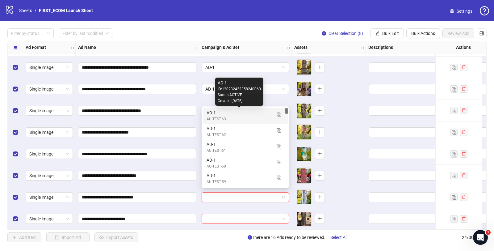
click at [228, 116] on div "AD-1" at bounding box center [239, 112] width 65 height 7
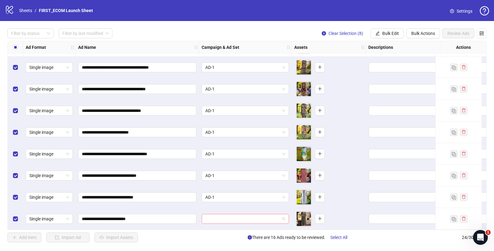
click at [209, 214] on input "search" at bounding box center [242, 218] width 74 height 9
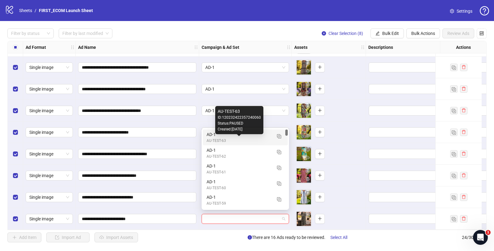
click at [229, 138] on div "AU-TEST-63" at bounding box center [239, 141] width 65 height 6
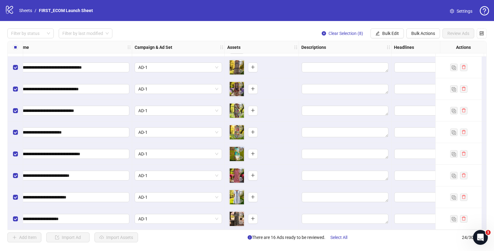
scroll to position [345, 78]
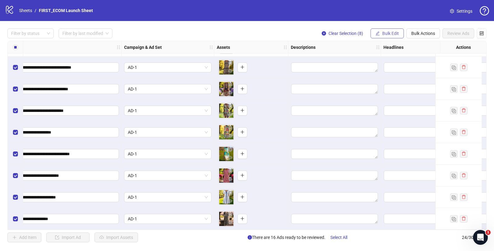
click at [389, 30] on button "Bulk Edit" at bounding box center [387, 33] width 33 height 10
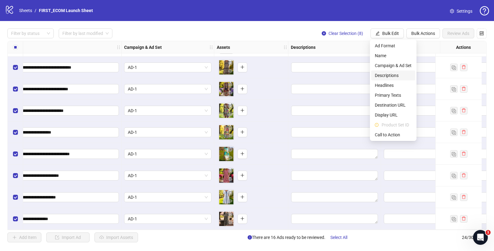
click at [390, 74] on span "Descriptions" at bounding box center [393, 75] width 37 height 7
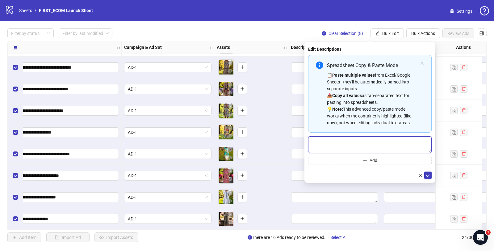
click at [328, 149] on textarea "Multi-text input container - paste or copy values" at bounding box center [370, 144] width 124 height 17
click at [332, 145] on textarea "Multi-text input container - paste or copy values" at bounding box center [370, 144] width 124 height 17
click at [333, 145] on textarea "Multi-text input container - paste or copy values" at bounding box center [370, 144] width 124 height 17
click at [420, 64] on div "Spreadsheet Copy & Paste Mode 📋 Paste multiple values from Excel/Google Sheets …" at bounding box center [370, 94] width 124 height 78
click at [421, 63] on icon "close" at bounding box center [423, 63] width 4 height 4
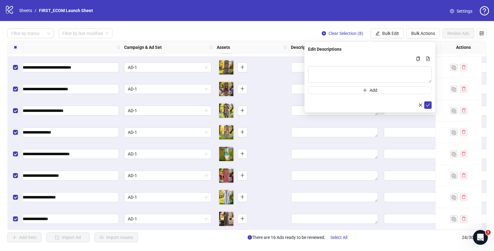
click at [296, 31] on div "Filter by status Filter by last modified Clear Selection (8) Bulk Edit Bulk Act…" at bounding box center [247, 33] width 480 height 10
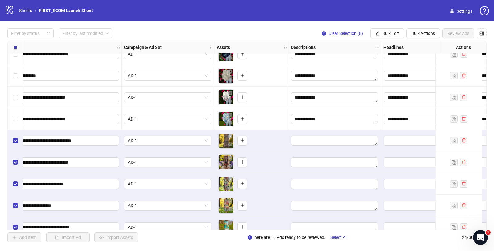
scroll to position [269, 78]
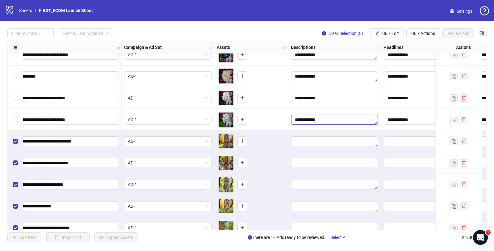
click at [329, 117] on textarea "**********" at bounding box center [334, 120] width 87 height 10
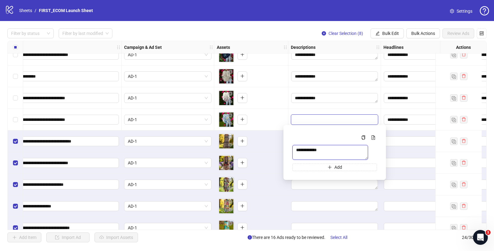
click at [329, 152] on textarea "**********" at bounding box center [331, 152] width 76 height 15
click at [335, 183] on textarea "Edit values" at bounding box center [334, 185] width 87 height 10
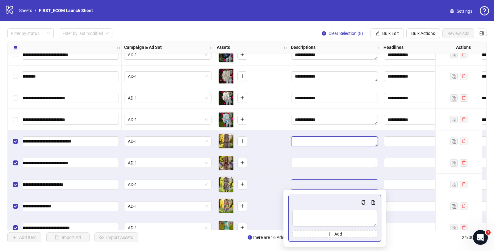
click at [315, 137] on textarea "Edit values" at bounding box center [334, 141] width 87 height 10
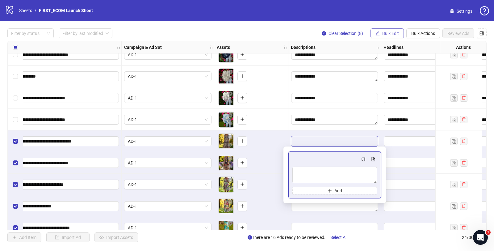
click at [384, 32] on span "Bulk Edit" at bounding box center [391, 33] width 17 height 5
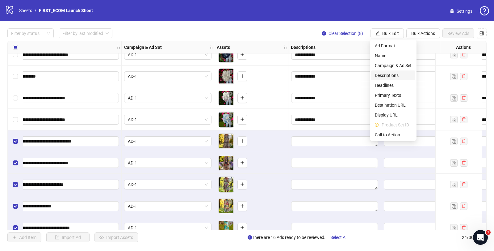
click at [389, 74] on span "Descriptions" at bounding box center [393, 75] width 37 height 7
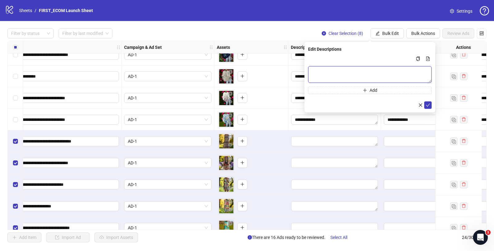
click at [343, 75] on textarea "Multi-text input container - paste or copy values" at bounding box center [370, 74] width 124 height 17
paste textarea "**********"
type textarea "**********"
click at [429, 104] on icon "check" at bounding box center [428, 105] width 4 height 4
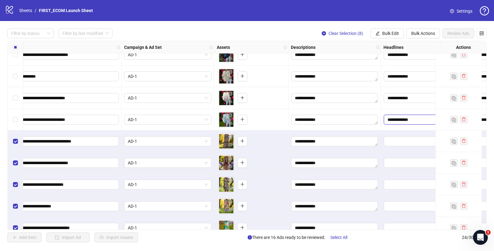
click at [410, 122] on input "**********" at bounding box center [427, 120] width 87 height 10
click at [410, 122] on body "**********" at bounding box center [247, 125] width 494 height 251
click at [410, 122] on input "**********" at bounding box center [427, 120] width 87 height 10
click at [389, 33] on span "Bulk Edit" at bounding box center [391, 33] width 17 height 5
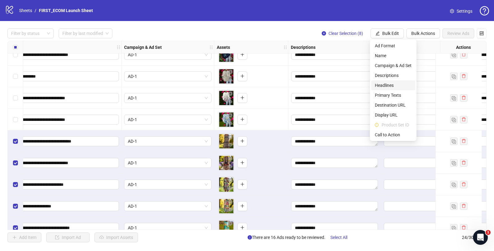
click at [385, 85] on span "Headlines" at bounding box center [393, 85] width 37 height 7
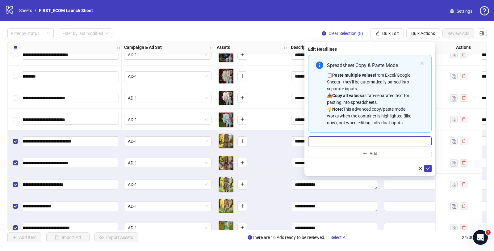
click at [333, 144] on input "Multi-input container - paste or copy values" at bounding box center [370, 141] width 124 height 10
type input "**********"
click at [429, 168] on icon "check" at bounding box center [428, 168] width 4 height 3
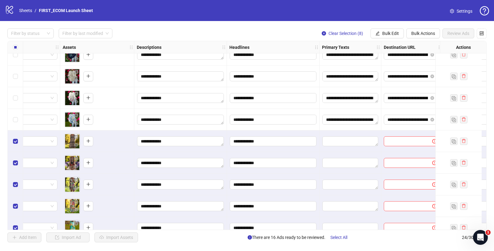
scroll to position [269, 235]
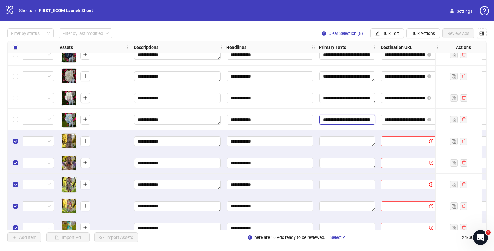
click at [342, 120] on textarea "**********" at bounding box center [347, 120] width 56 height 10
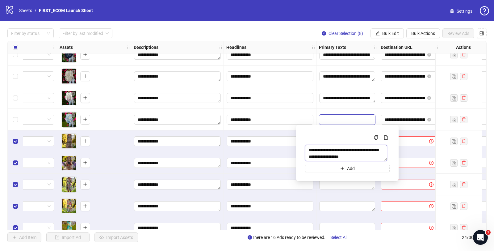
click at [332, 155] on textarea "**********" at bounding box center [346, 153] width 82 height 16
click at [426, 33] on span "Bulk Actions" at bounding box center [424, 33] width 24 height 5
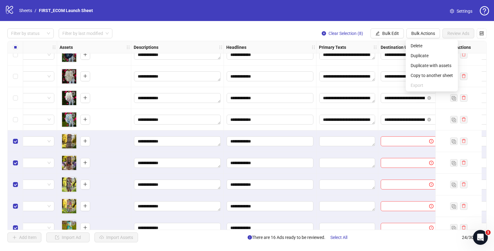
click at [385, 38] on div "**********" at bounding box center [247, 135] width 494 height 229
click at [383, 35] on span "Bulk Edit" at bounding box center [391, 33] width 17 height 5
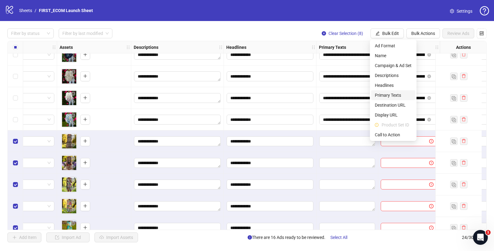
click at [389, 92] on span "Primary Texts" at bounding box center [393, 95] width 37 height 7
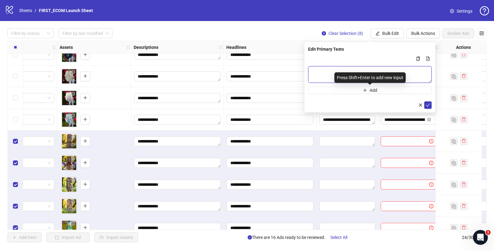
click at [328, 72] on textarea "Multi-text input container - paste or copy values" at bounding box center [370, 74] width 124 height 17
paste textarea "**********"
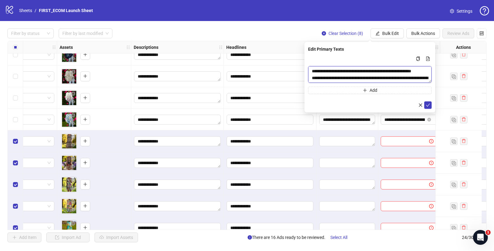
scroll to position [45, 0]
type textarea "**********"
click at [431, 105] on button "submit" at bounding box center [428, 104] width 7 height 7
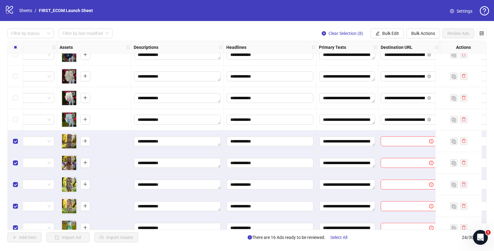
scroll to position [269, 294]
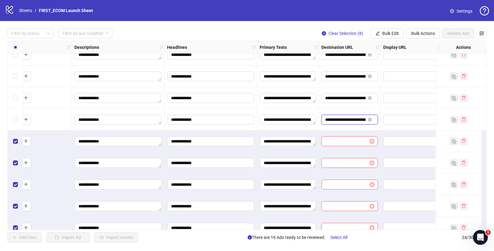
click at [345, 119] on input "**********" at bounding box center [345, 119] width 40 height 7
click at [389, 31] on span "Bulk Edit" at bounding box center [391, 33] width 17 height 5
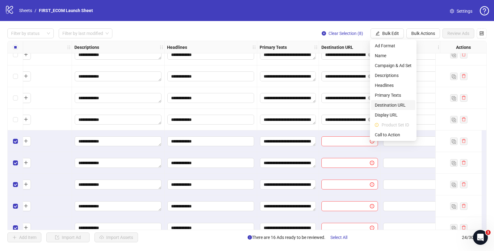
click at [384, 104] on span "Destination URL" at bounding box center [393, 105] width 37 height 7
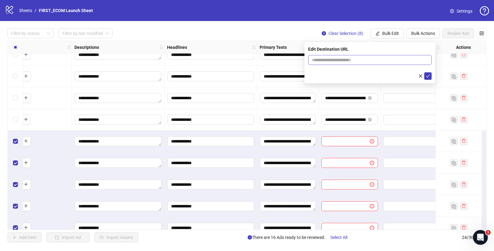
click at [342, 56] on span at bounding box center [370, 60] width 124 height 10
paste input "**********"
type input "**********"
click at [429, 77] on icon "check" at bounding box center [428, 76] width 4 height 4
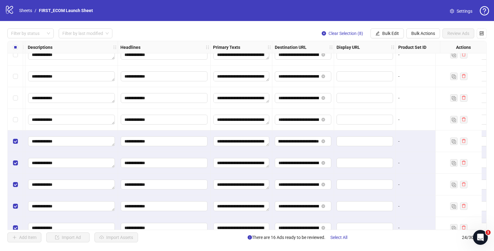
scroll to position [269, 384]
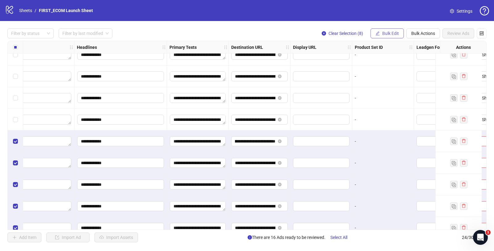
click at [390, 32] on span "Bulk Edit" at bounding box center [391, 33] width 17 height 5
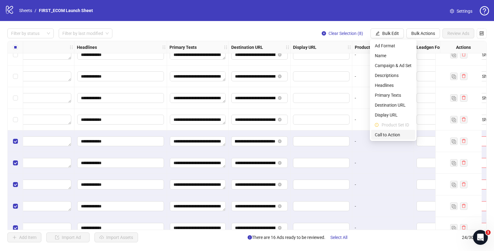
click at [385, 135] on span "Call to Action" at bounding box center [393, 134] width 37 height 7
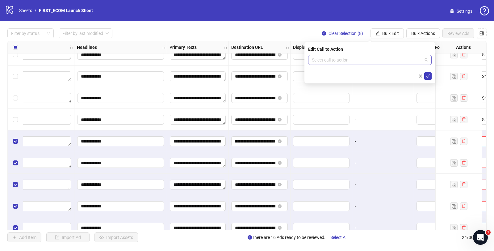
click at [349, 63] on input "search" at bounding box center [367, 59] width 111 height 9
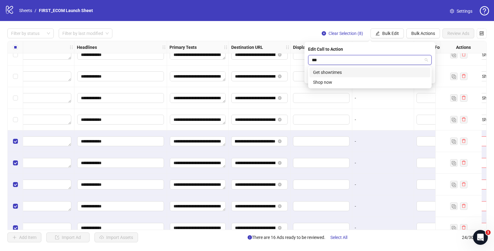
type input "****"
click at [335, 71] on div "Shop now" at bounding box center [370, 72] width 114 height 7
click at [430, 75] on icon "check" at bounding box center [428, 76] width 4 height 4
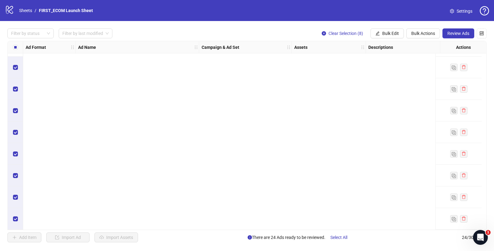
scroll to position [0, 0]
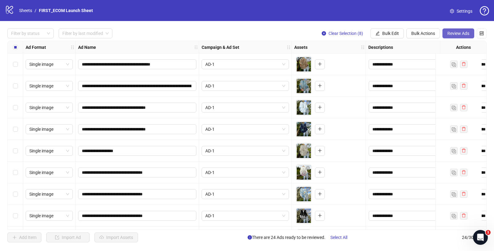
click at [451, 32] on span "Review Ads" at bounding box center [459, 33] width 22 height 5
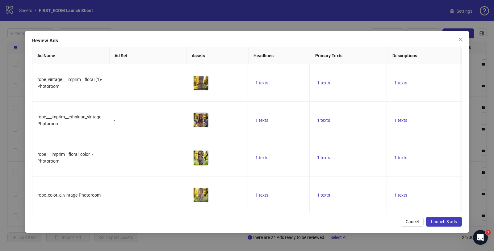
click at [463, 38] on icon "close" at bounding box center [461, 39] width 5 height 5
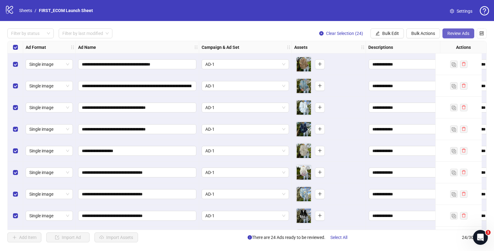
click at [458, 29] on button "Review Ads" at bounding box center [459, 33] width 32 height 10
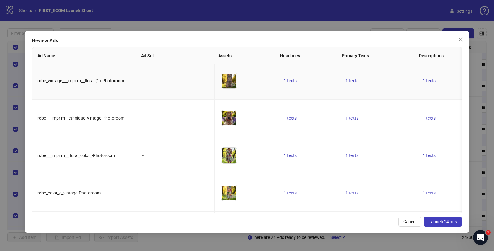
scroll to position [753, 0]
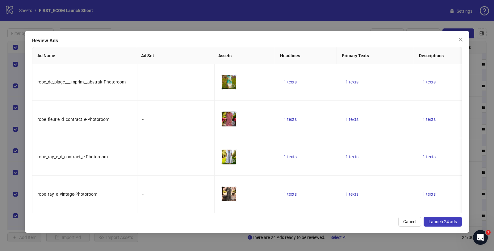
click at [459, 40] on icon "close" at bounding box center [461, 39] width 5 height 5
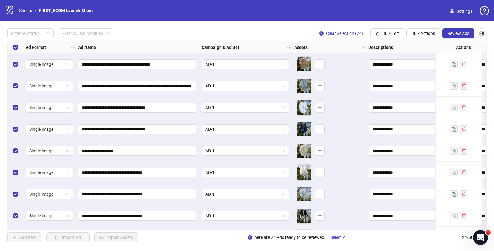
scroll to position [345, 0]
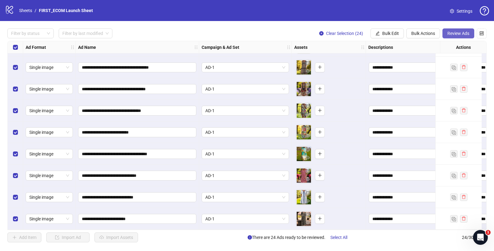
click at [456, 35] on span "Review Ads" at bounding box center [459, 33] width 22 height 5
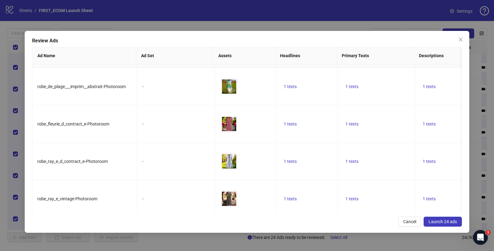
scroll to position [753, 0]
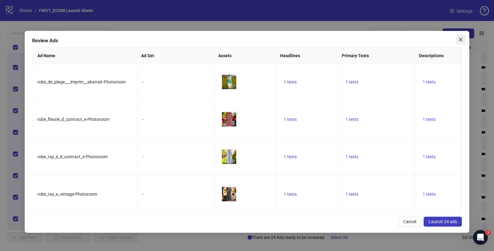
click at [459, 40] on icon "close" at bounding box center [461, 39] width 5 height 5
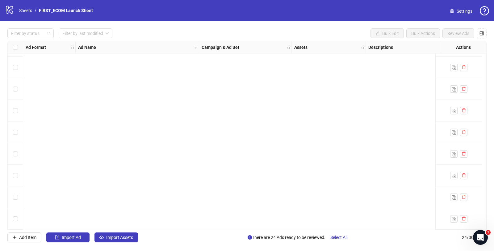
scroll to position [0, 0]
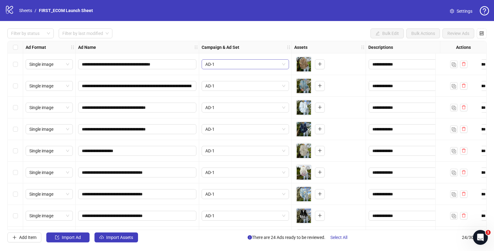
click at [235, 63] on span "AD-1" at bounding box center [245, 64] width 80 height 9
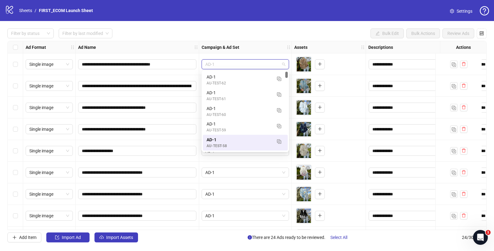
click at [235, 63] on span "AD-1" at bounding box center [245, 64] width 80 height 9
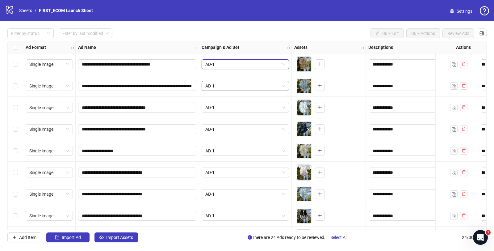
click at [228, 84] on span "AD-1" at bounding box center [245, 85] width 80 height 9
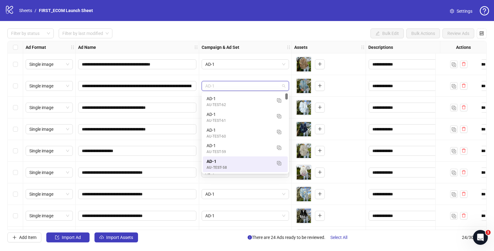
click at [228, 84] on span "AD-1" at bounding box center [245, 85] width 80 height 9
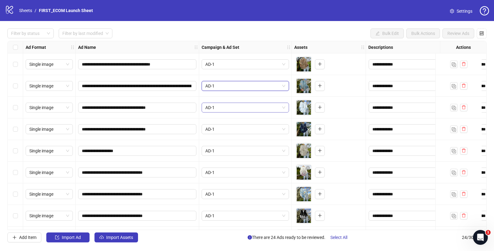
click at [222, 106] on span "AD-1" at bounding box center [245, 107] width 80 height 9
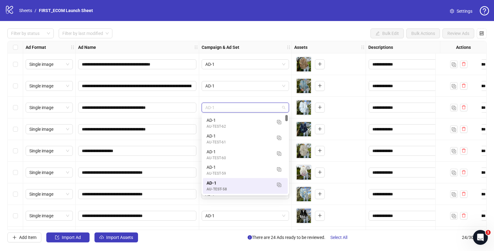
click at [222, 106] on span "AD-1" at bounding box center [245, 107] width 80 height 9
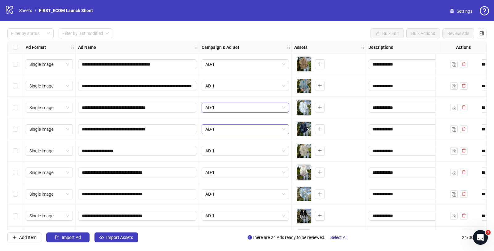
click at [220, 129] on span "AD-1" at bounding box center [245, 129] width 80 height 9
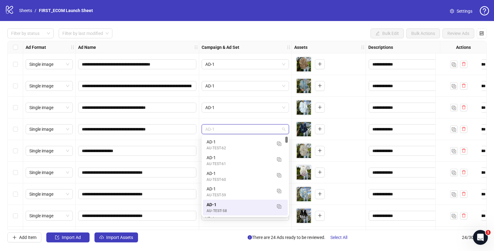
click at [220, 129] on span "AD-1" at bounding box center [245, 129] width 80 height 9
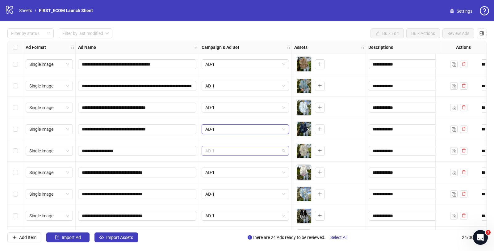
click at [221, 151] on span "AD-1" at bounding box center [245, 150] width 80 height 9
click at [226, 173] on span "AD-1" at bounding box center [245, 172] width 80 height 9
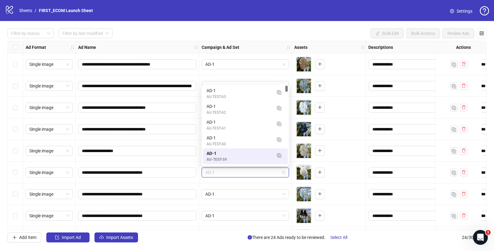
click at [226, 173] on span "AD-1" at bounding box center [245, 172] width 80 height 9
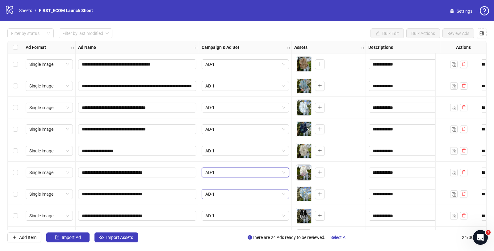
click at [229, 197] on span "AD-1" at bounding box center [245, 193] width 80 height 9
click at [228, 217] on span "AD-1" at bounding box center [245, 215] width 80 height 9
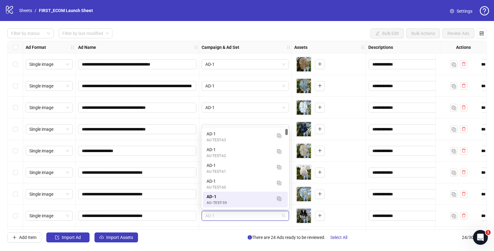
click at [228, 217] on span "AD-1" at bounding box center [245, 215] width 80 height 9
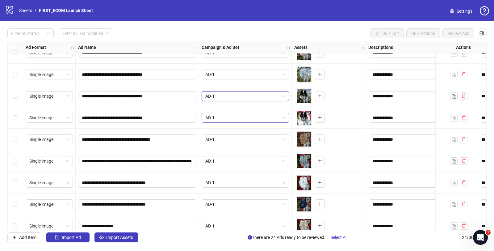
scroll to position [128, 0]
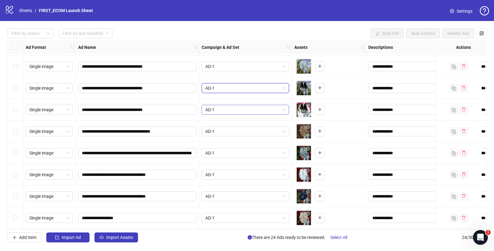
click at [225, 108] on span "AD-1" at bounding box center [245, 109] width 80 height 9
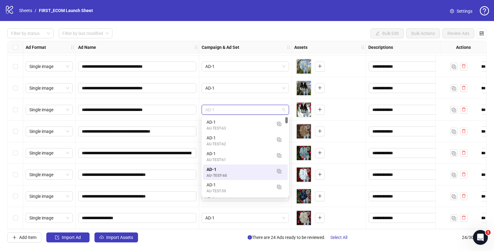
click at [225, 108] on span "AD-1" at bounding box center [245, 109] width 80 height 9
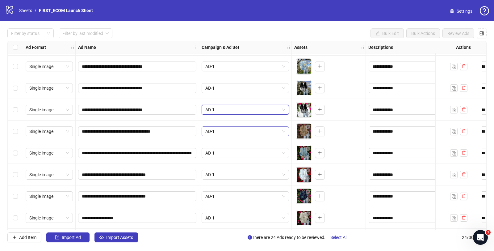
click at [219, 132] on span "AD-1" at bounding box center [245, 131] width 80 height 9
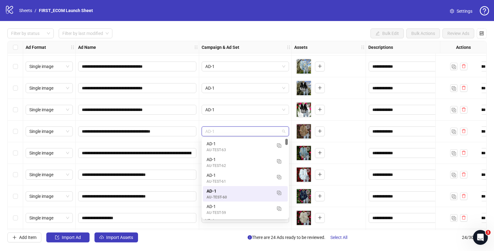
click at [219, 133] on span "AD-1" at bounding box center [245, 131] width 80 height 9
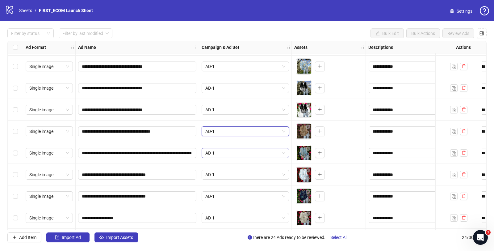
click at [223, 154] on span "AD-1" at bounding box center [245, 152] width 80 height 9
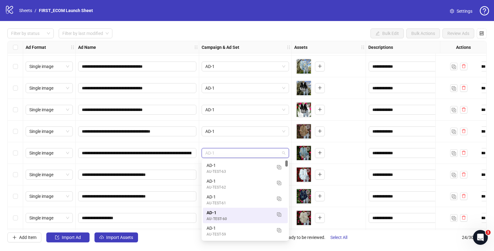
click at [223, 154] on span "AD-1" at bounding box center [245, 152] width 80 height 9
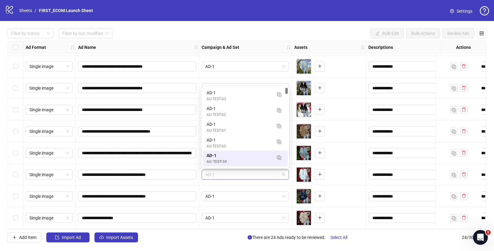
click at [230, 171] on span "AD-1" at bounding box center [245, 174] width 80 height 9
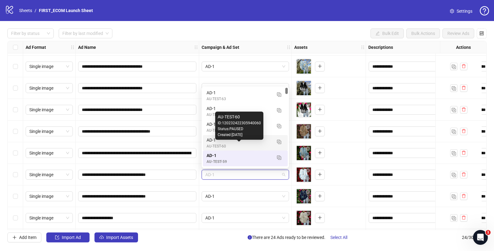
click at [226, 143] on div "AU-TEST-60" at bounding box center [239, 146] width 65 height 6
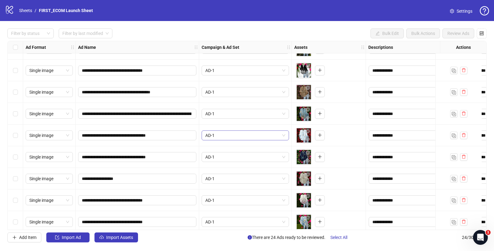
scroll to position [178, 0]
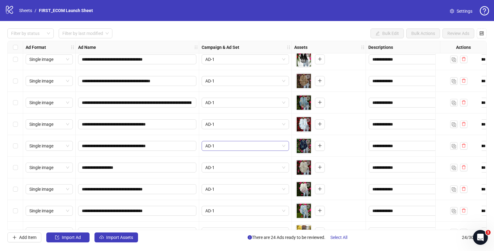
click at [235, 146] on span "AD-1" at bounding box center [245, 145] width 80 height 9
click at [230, 168] on span "AD-1" at bounding box center [245, 167] width 80 height 9
click at [229, 188] on span "AD-1" at bounding box center [245, 188] width 80 height 9
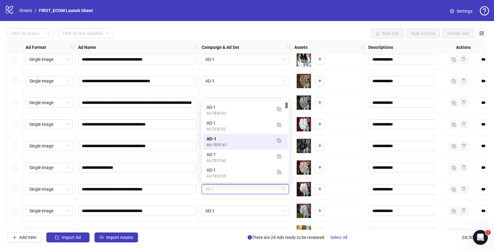
click at [229, 188] on span "AD-1" at bounding box center [245, 188] width 80 height 9
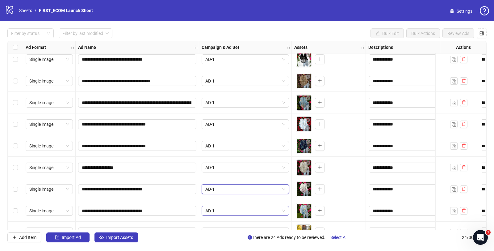
click at [227, 211] on span "AD-1" at bounding box center [245, 210] width 80 height 9
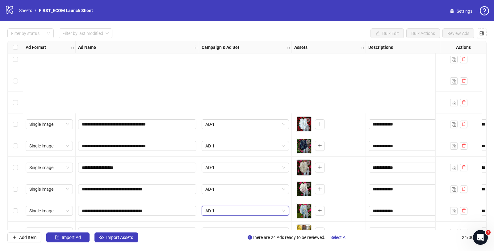
scroll to position [301, 0]
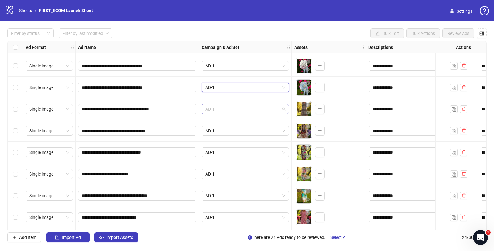
click at [223, 109] on span "AD-1" at bounding box center [245, 108] width 80 height 9
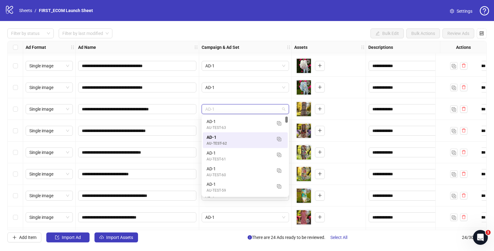
click at [223, 108] on span "AD-1" at bounding box center [245, 108] width 80 height 9
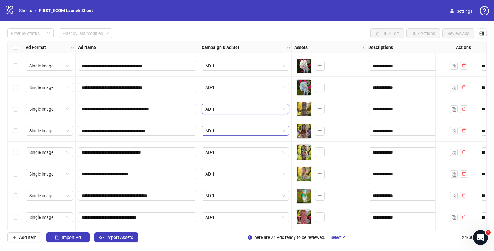
click at [224, 132] on span "AD-1" at bounding box center [245, 130] width 80 height 9
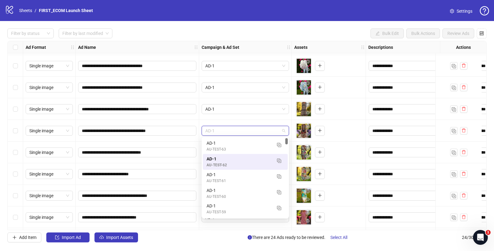
click at [224, 132] on span "AD-1" at bounding box center [245, 130] width 80 height 9
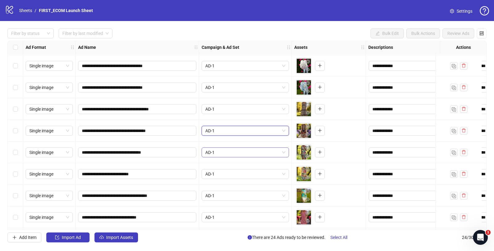
click at [219, 153] on span "AD-1" at bounding box center [245, 152] width 80 height 9
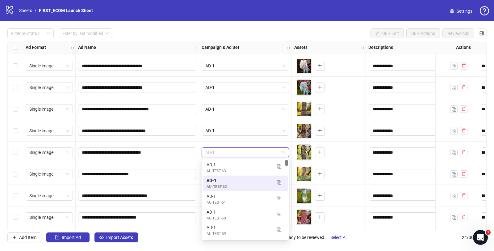
click at [219, 153] on span "AD-1" at bounding box center [245, 152] width 80 height 9
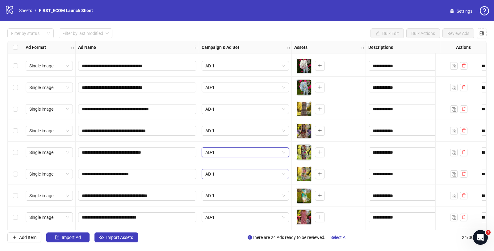
click at [219, 174] on span "AD-1" at bounding box center [245, 173] width 80 height 9
click at [225, 195] on span "AD-1" at bounding box center [245, 195] width 80 height 9
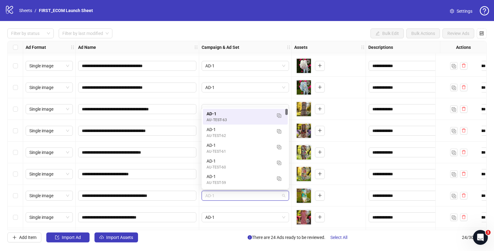
click at [225, 195] on span "AD-1" at bounding box center [245, 195] width 80 height 9
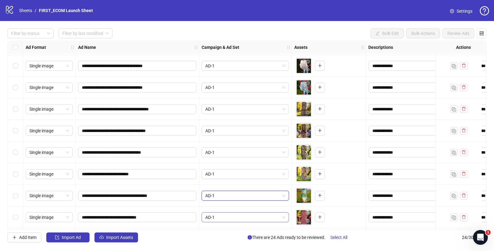
click at [226, 217] on span "AD-1" at bounding box center [245, 217] width 80 height 9
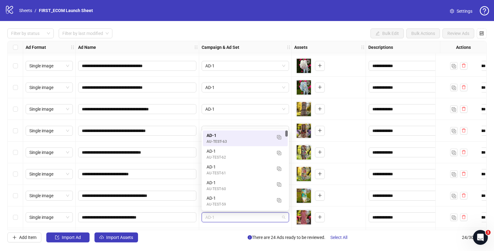
click at [226, 217] on span "AD-1" at bounding box center [245, 217] width 80 height 9
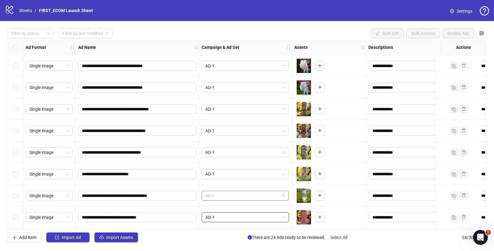
click at [224, 193] on span "AD-1" at bounding box center [245, 195] width 80 height 9
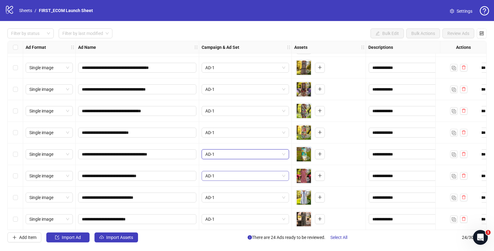
scroll to position [345, 0]
click at [223, 194] on span "AD-1" at bounding box center [245, 196] width 80 height 9
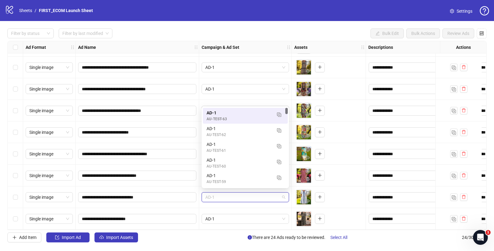
click at [223, 194] on span "AD-1" at bounding box center [245, 196] width 80 height 9
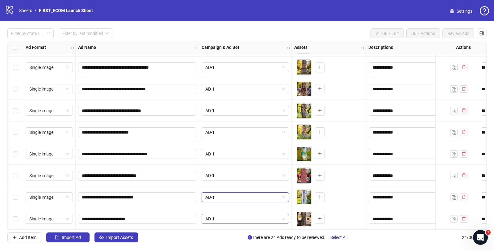
click at [223, 216] on span "AD-1" at bounding box center [245, 218] width 80 height 9
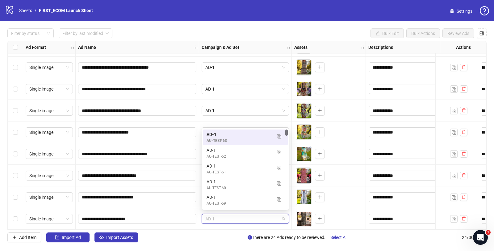
click at [223, 216] on span "AD-1" at bounding box center [245, 218] width 80 height 9
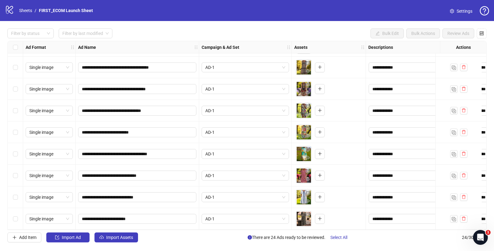
scroll to position [0, 0]
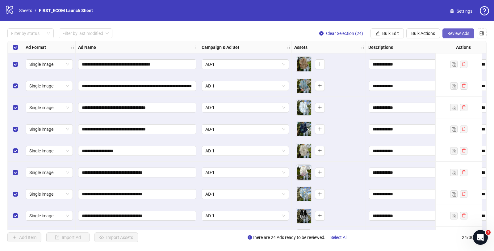
click at [462, 37] on button "Review Ads" at bounding box center [459, 33] width 32 height 10
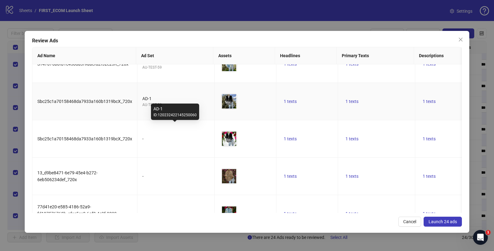
scroll to position [259, 0]
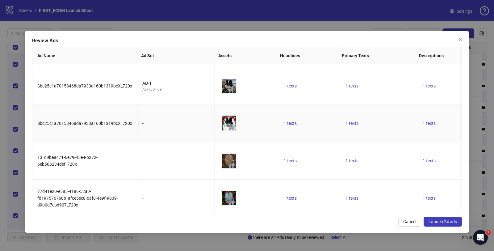
click at [150, 114] on td "-" at bounding box center [175, 123] width 77 height 37
click at [148, 121] on div "-" at bounding box center [175, 123] width 67 height 7
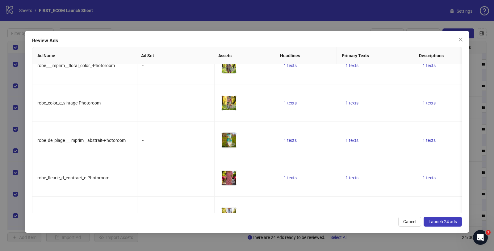
scroll to position [753, 0]
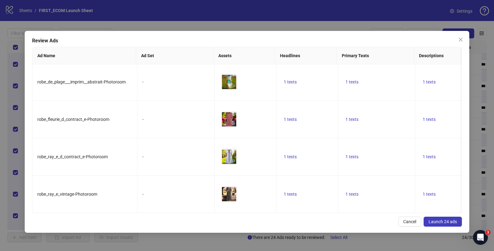
click at [441, 222] on span "Launch 24 ads" at bounding box center [443, 221] width 28 height 5
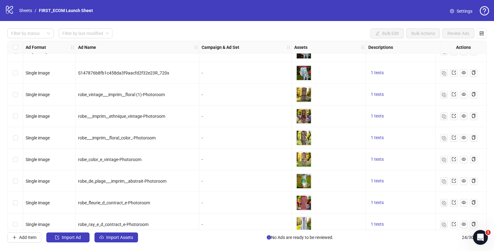
scroll to position [345, 0]
